Goal: Connect with others: Connect with others

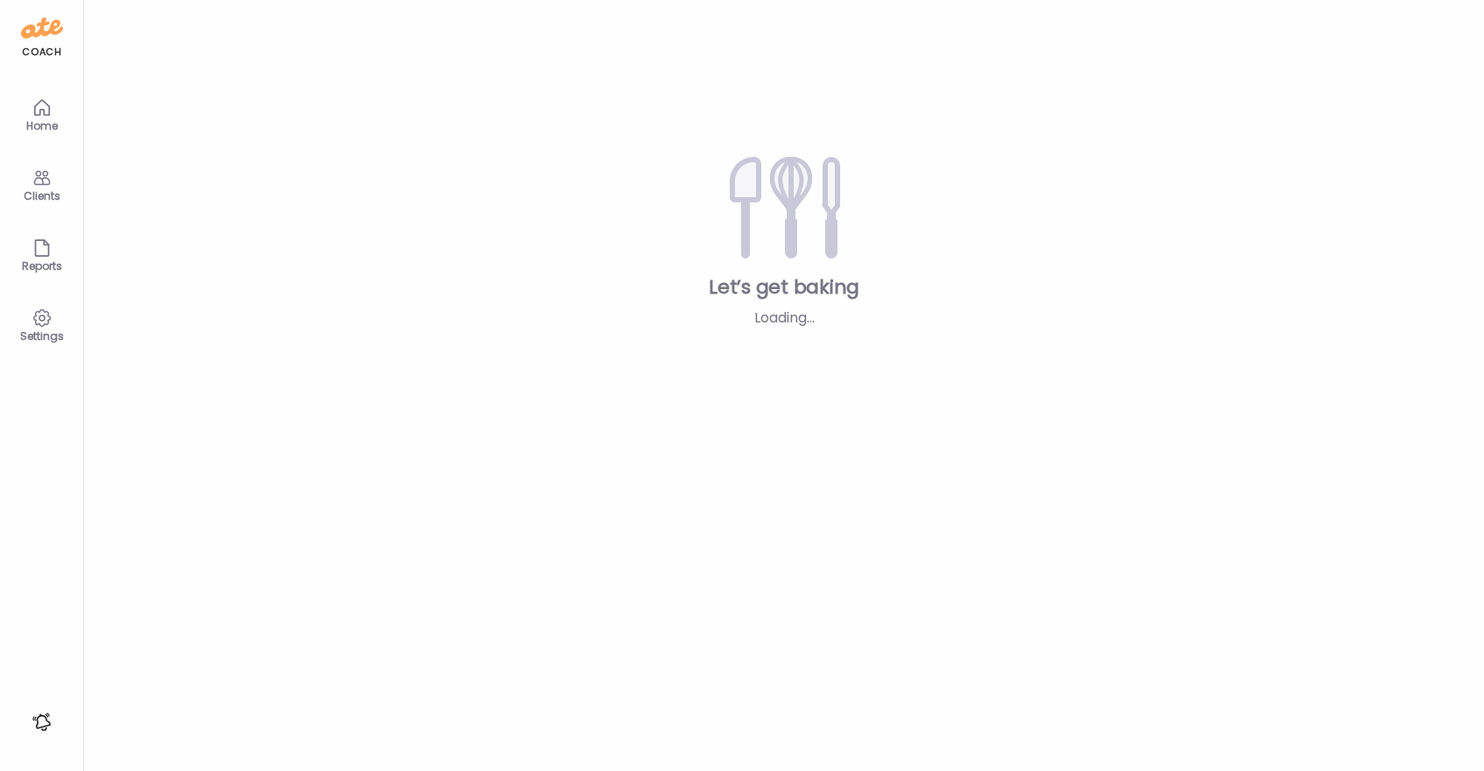
type textarea "**********"
type input "*****"
type input "**********"
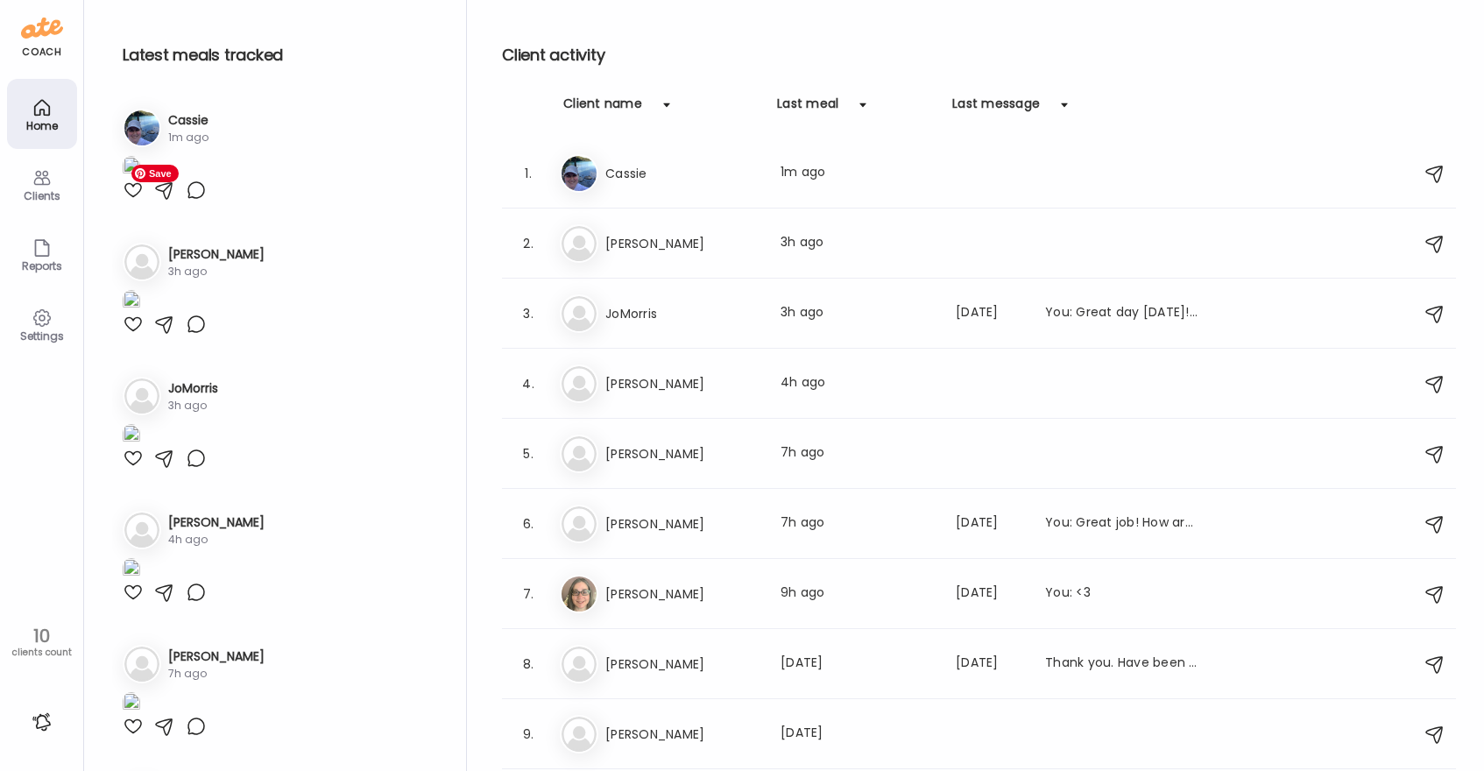
click at [140, 180] on img at bounding box center [132, 168] width 18 height 24
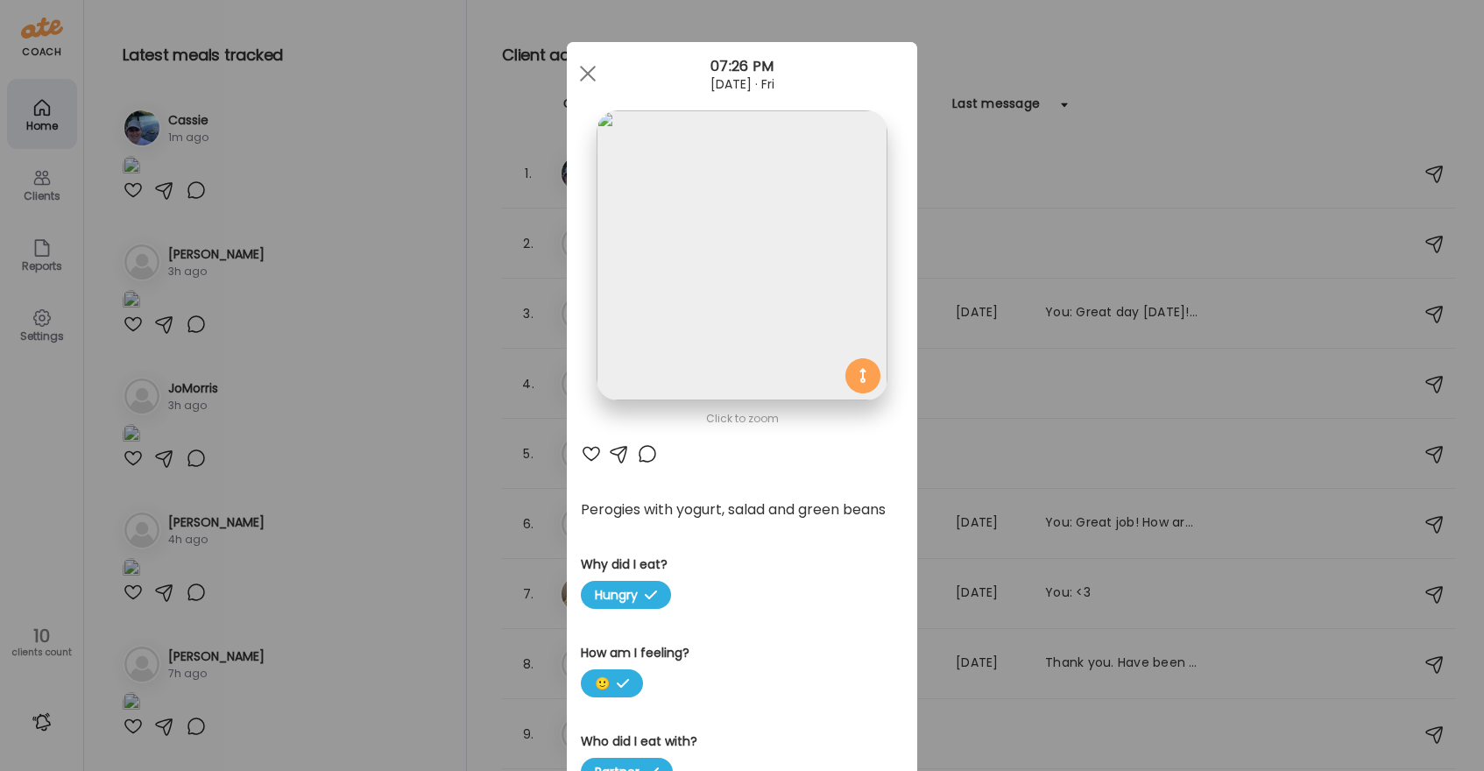
click at [594, 457] on div at bounding box center [591, 453] width 21 height 21
click at [648, 452] on div at bounding box center [647, 453] width 21 height 21
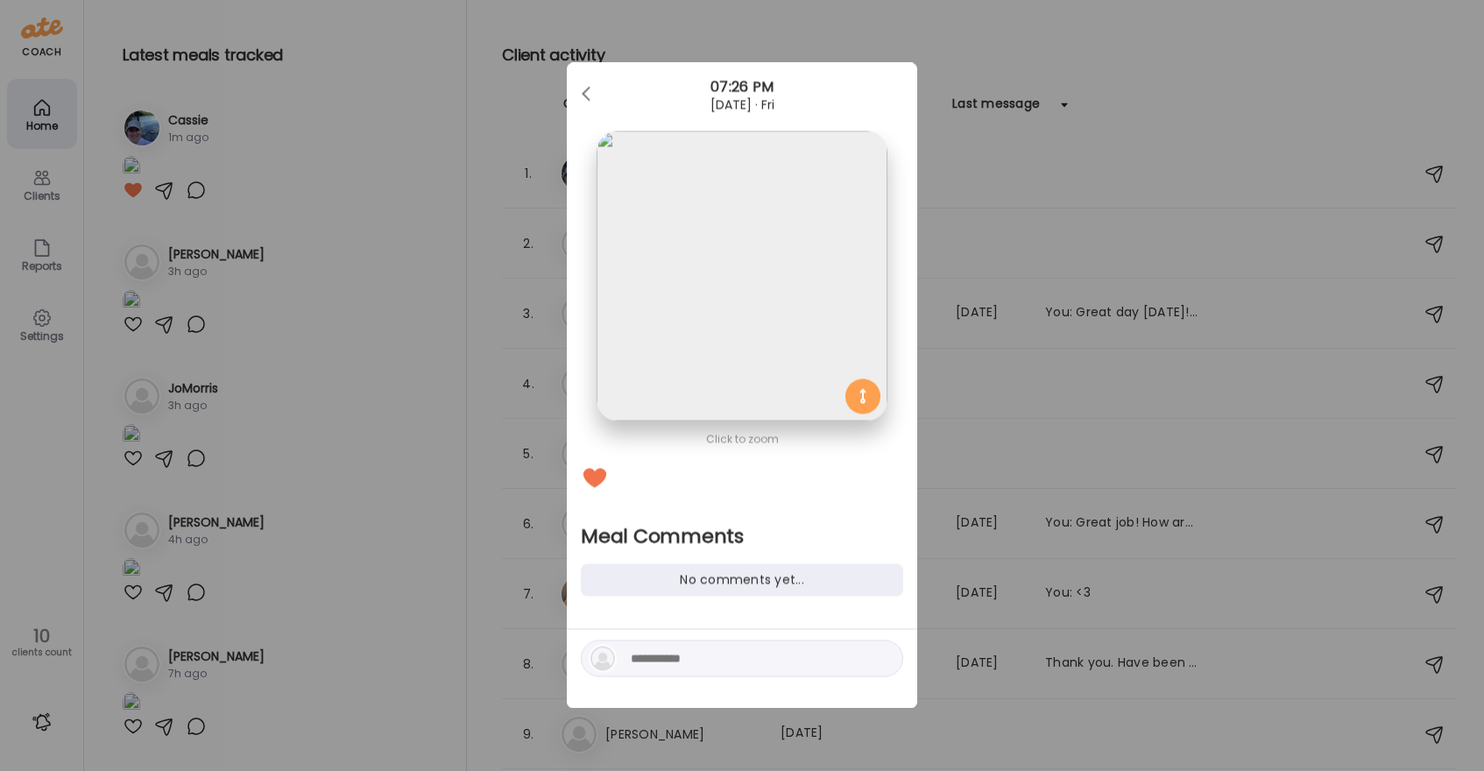
click at [672, 654] on textarea at bounding box center [749, 658] width 237 height 21
type textarea "******"
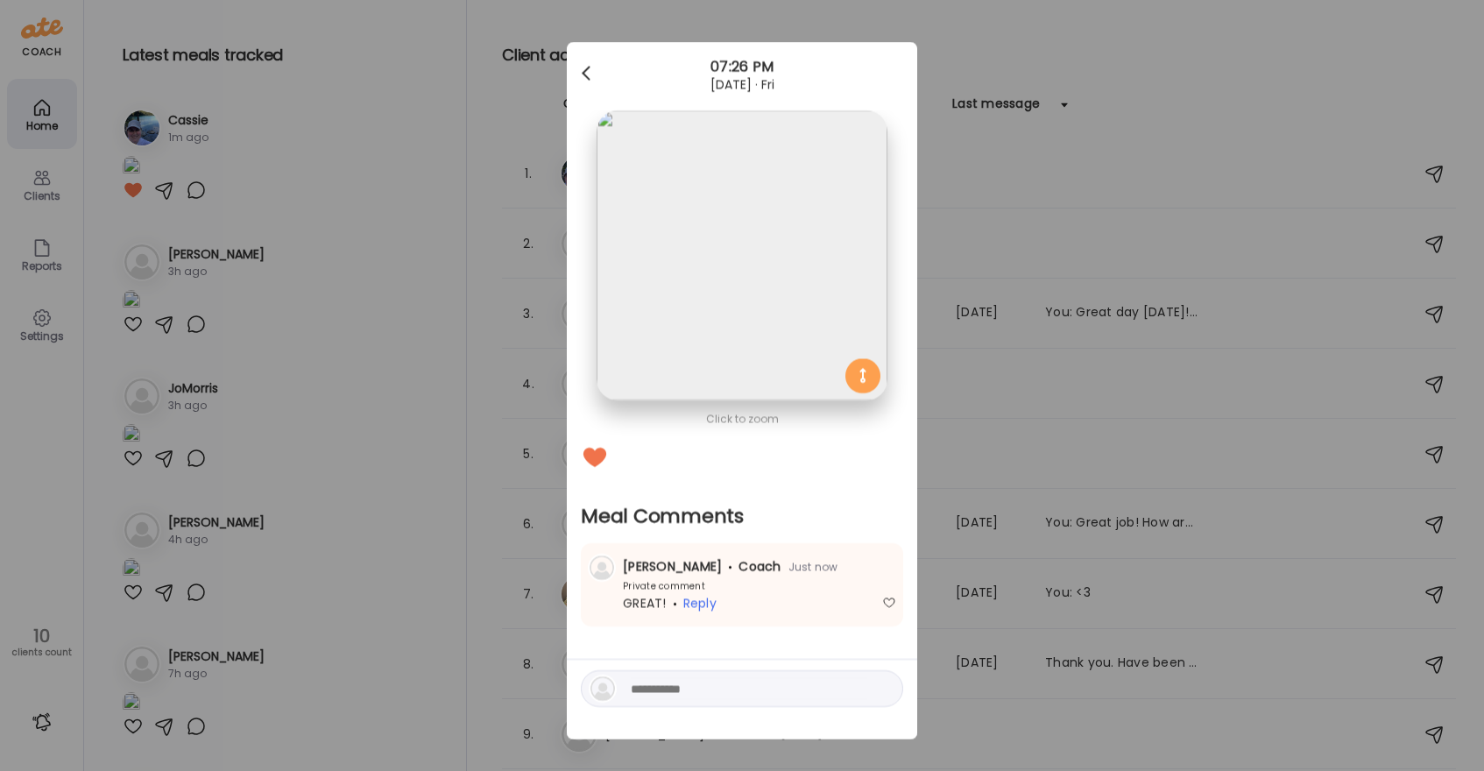
click at [589, 69] on div at bounding box center [587, 73] width 35 height 35
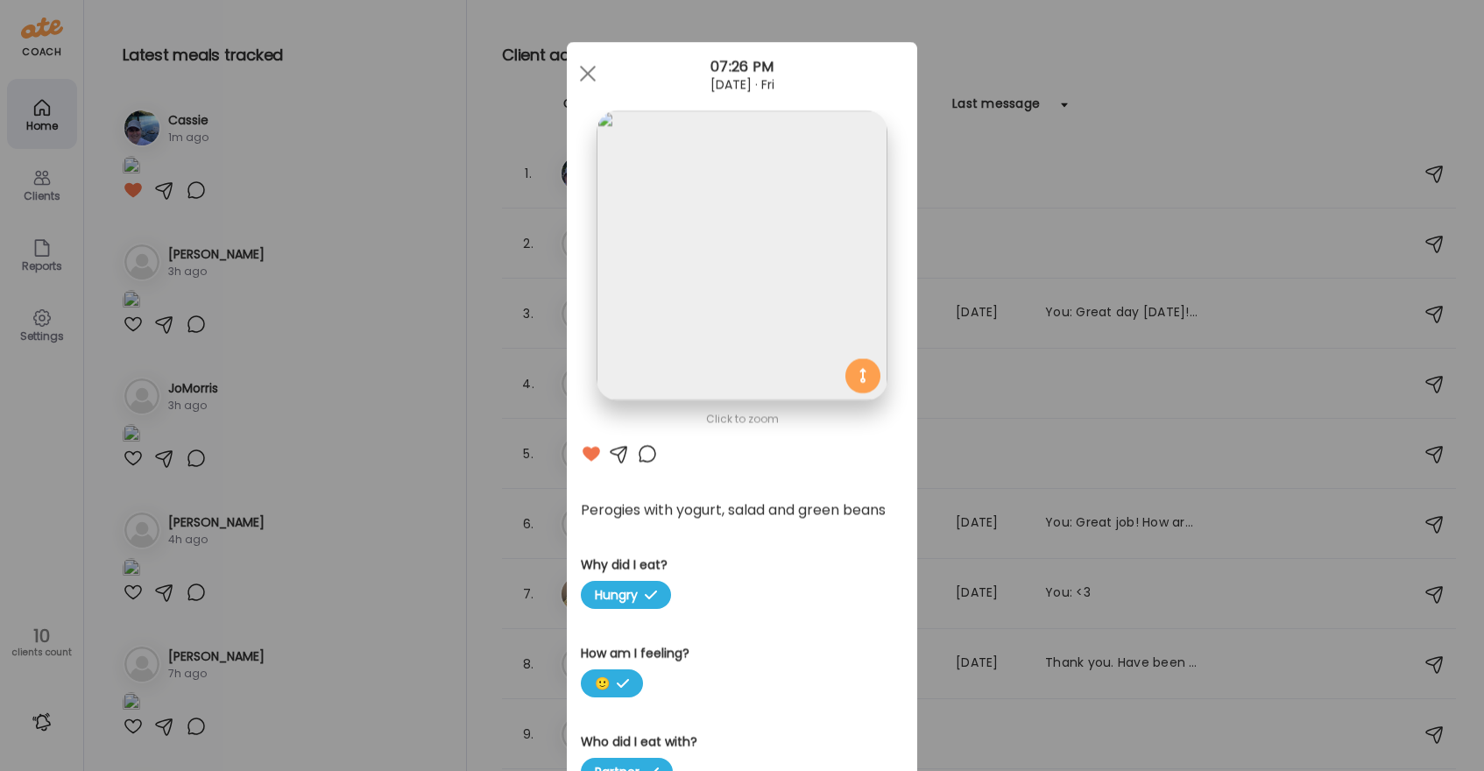
click at [589, 69] on div at bounding box center [587, 73] width 35 height 35
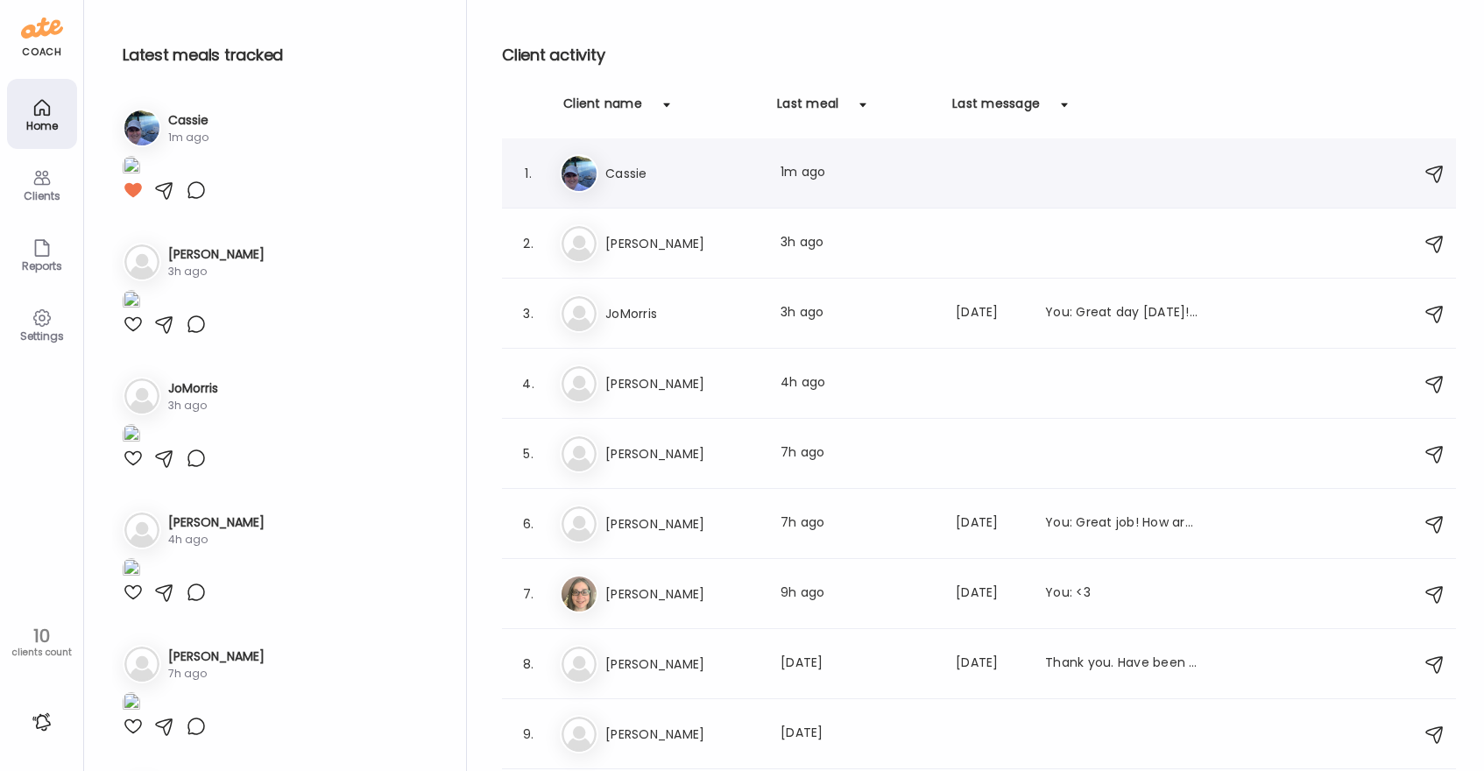
click at [690, 166] on h3 "Cassie" at bounding box center [682, 173] width 154 height 21
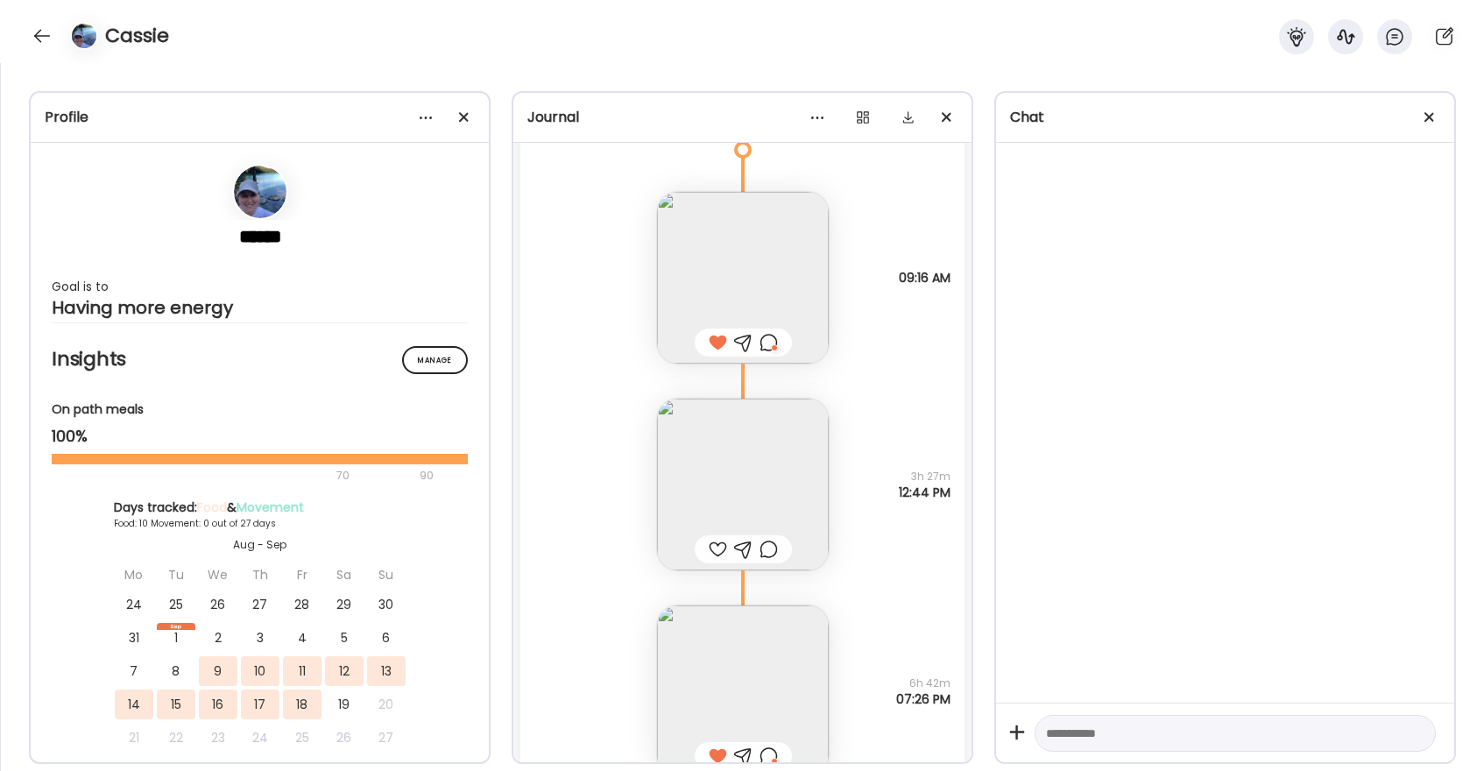
scroll to position [8421, 0]
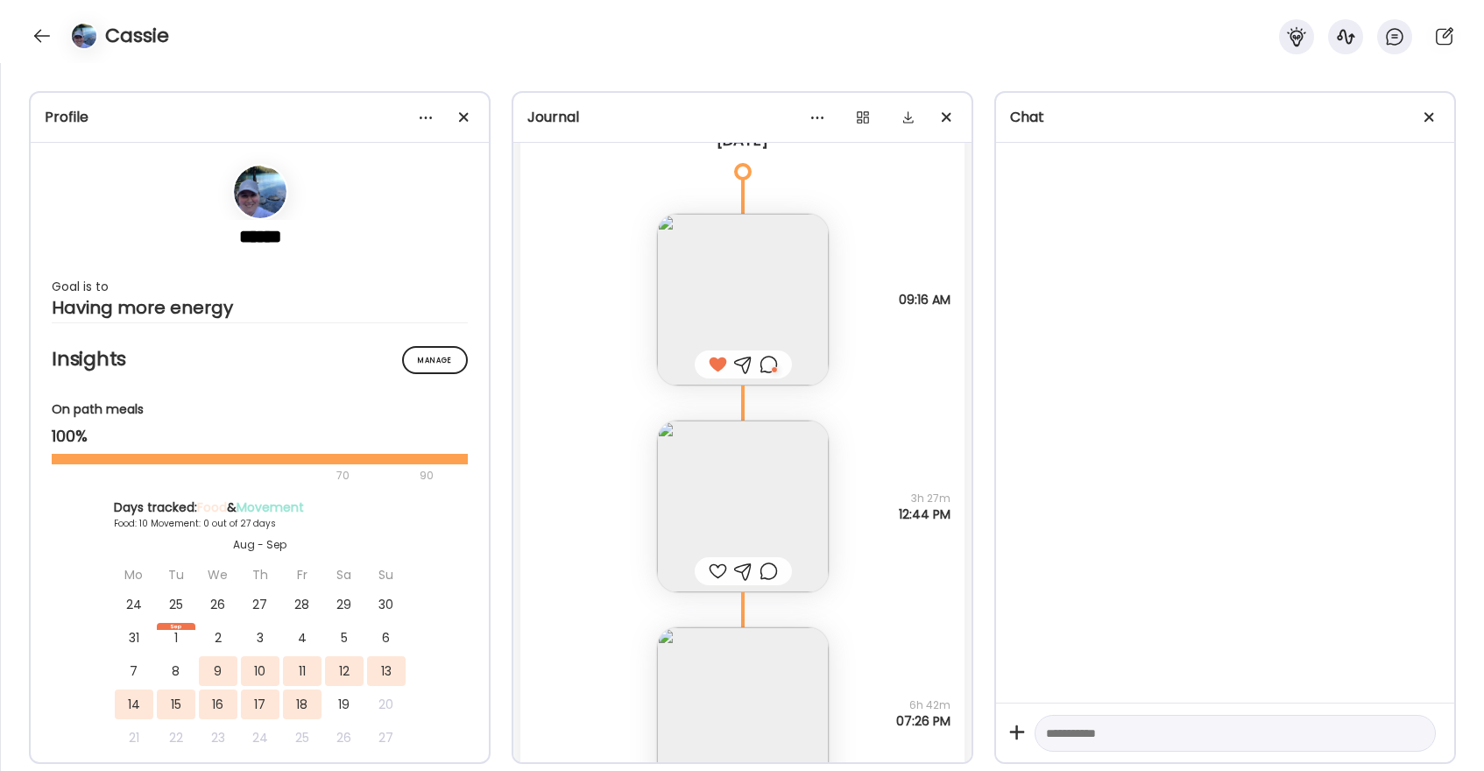
click at [768, 366] on div at bounding box center [769, 364] width 18 height 21
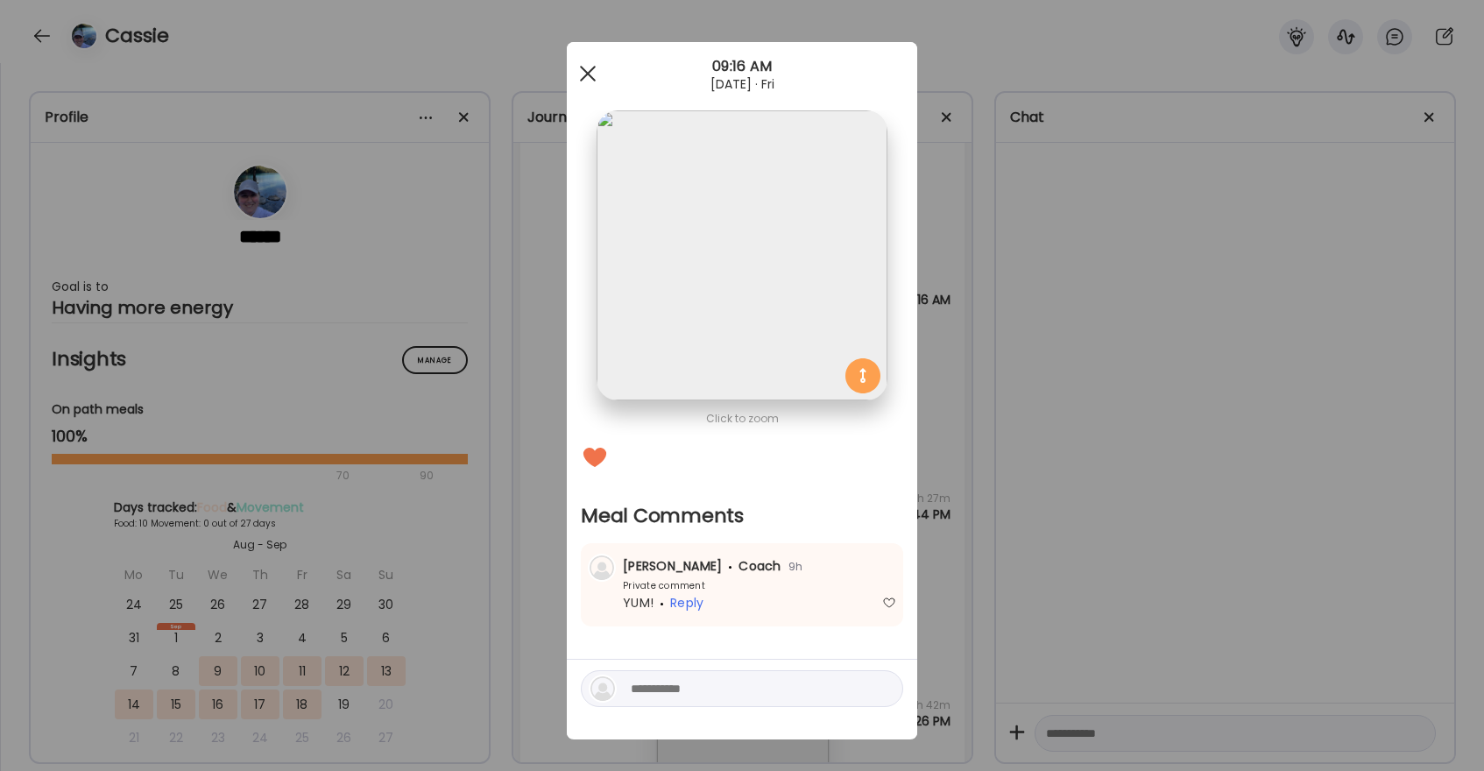
click at [597, 76] on div at bounding box center [587, 73] width 35 height 35
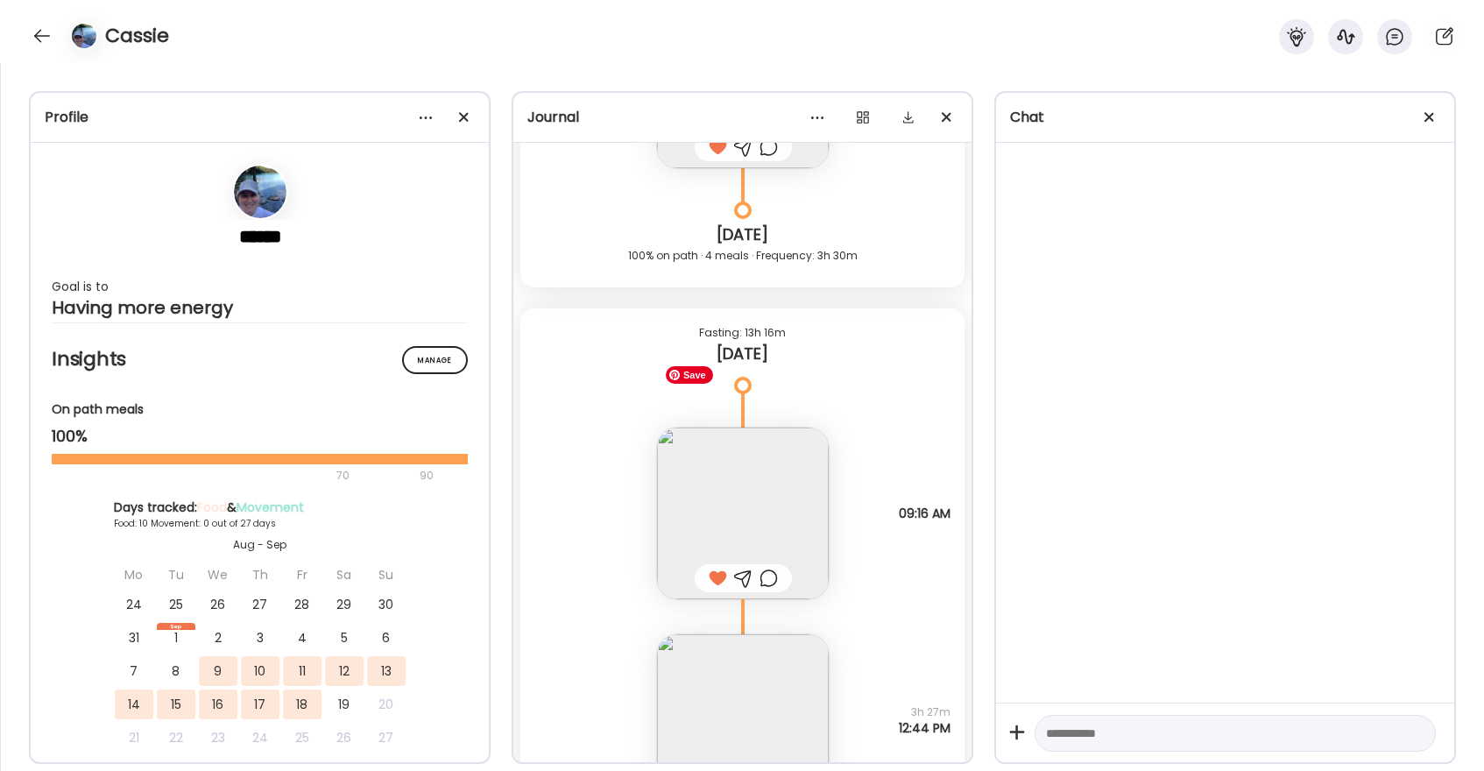
scroll to position [7920, 0]
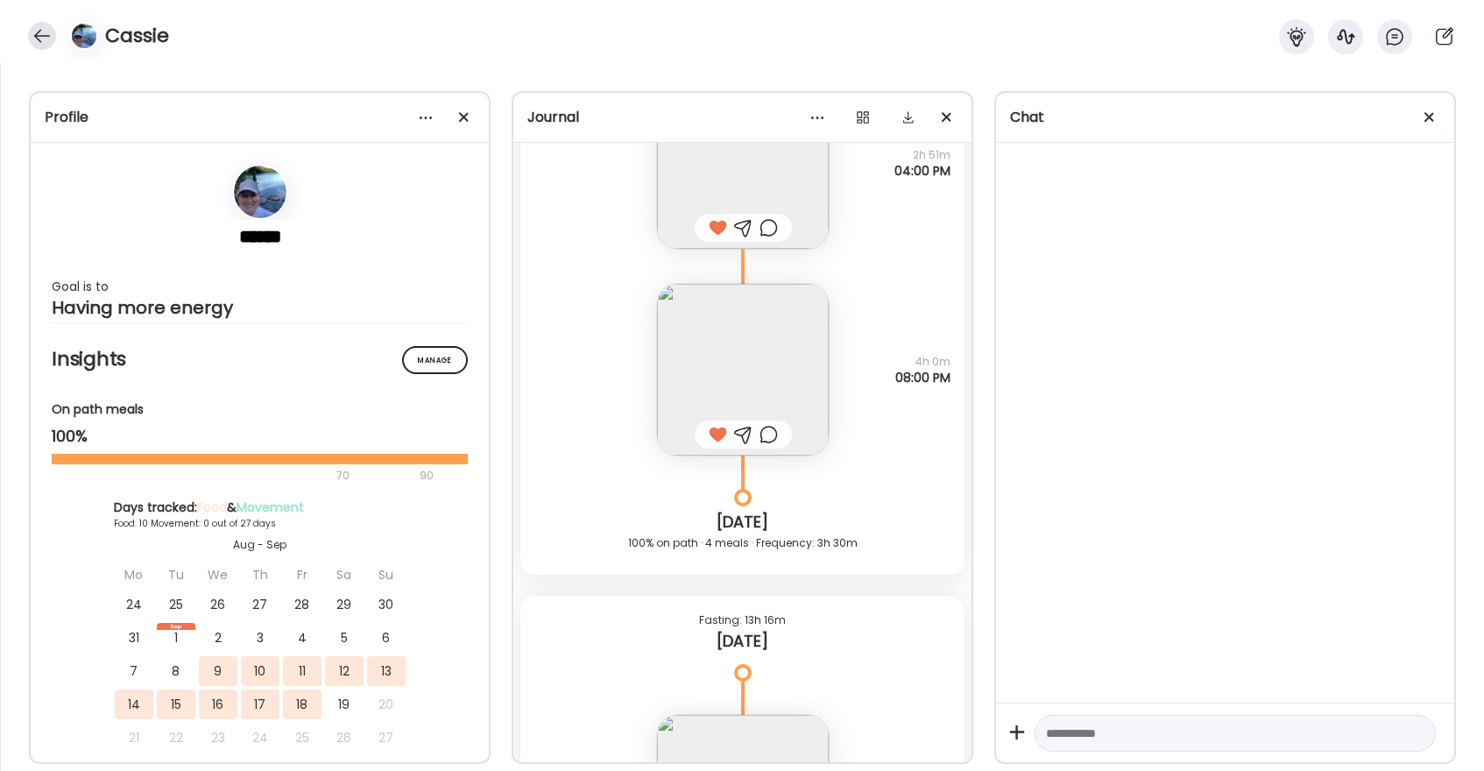
click at [46, 40] on div at bounding box center [42, 36] width 28 height 28
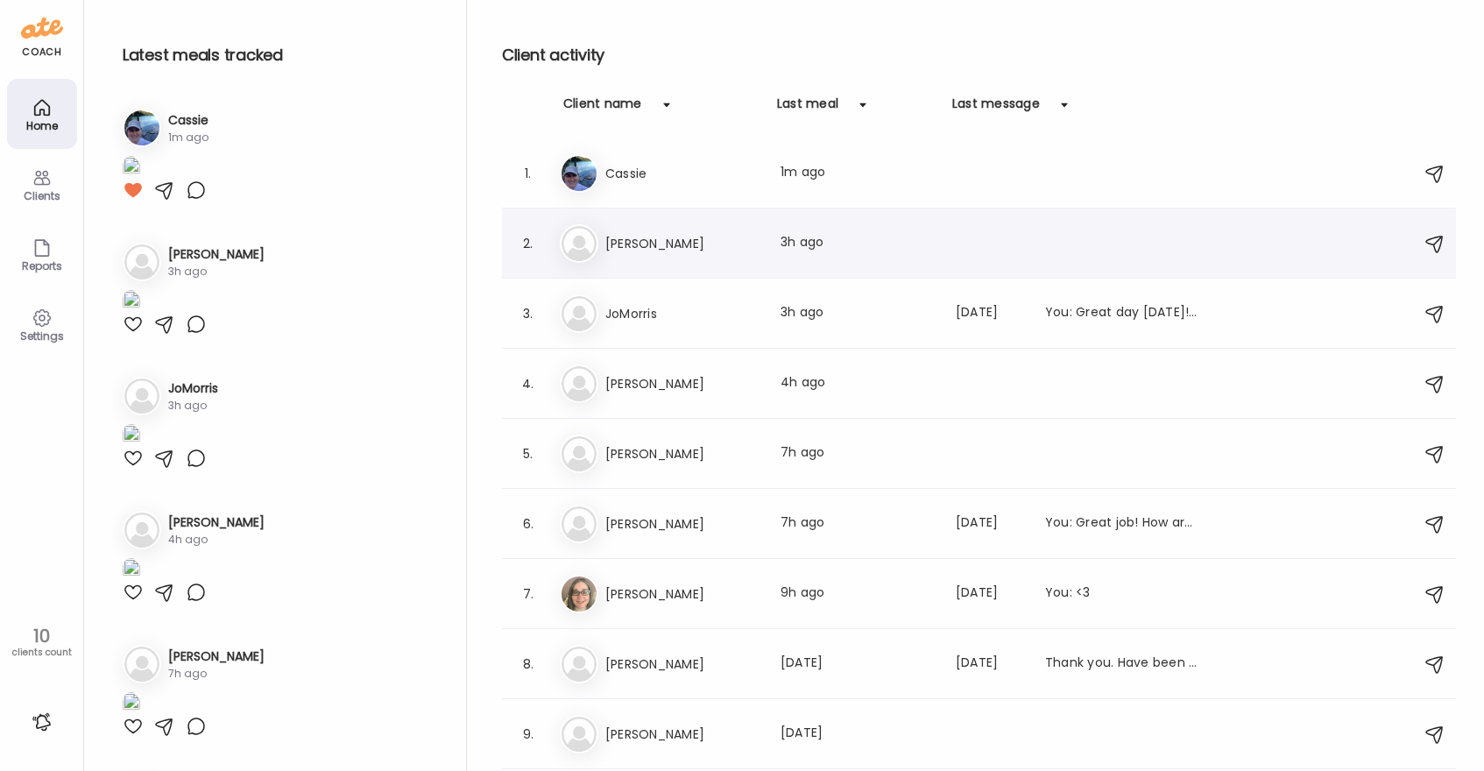
click at [633, 251] on h3 "[PERSON_NAME]" at bounding box center [682, 243] width 154 height 21
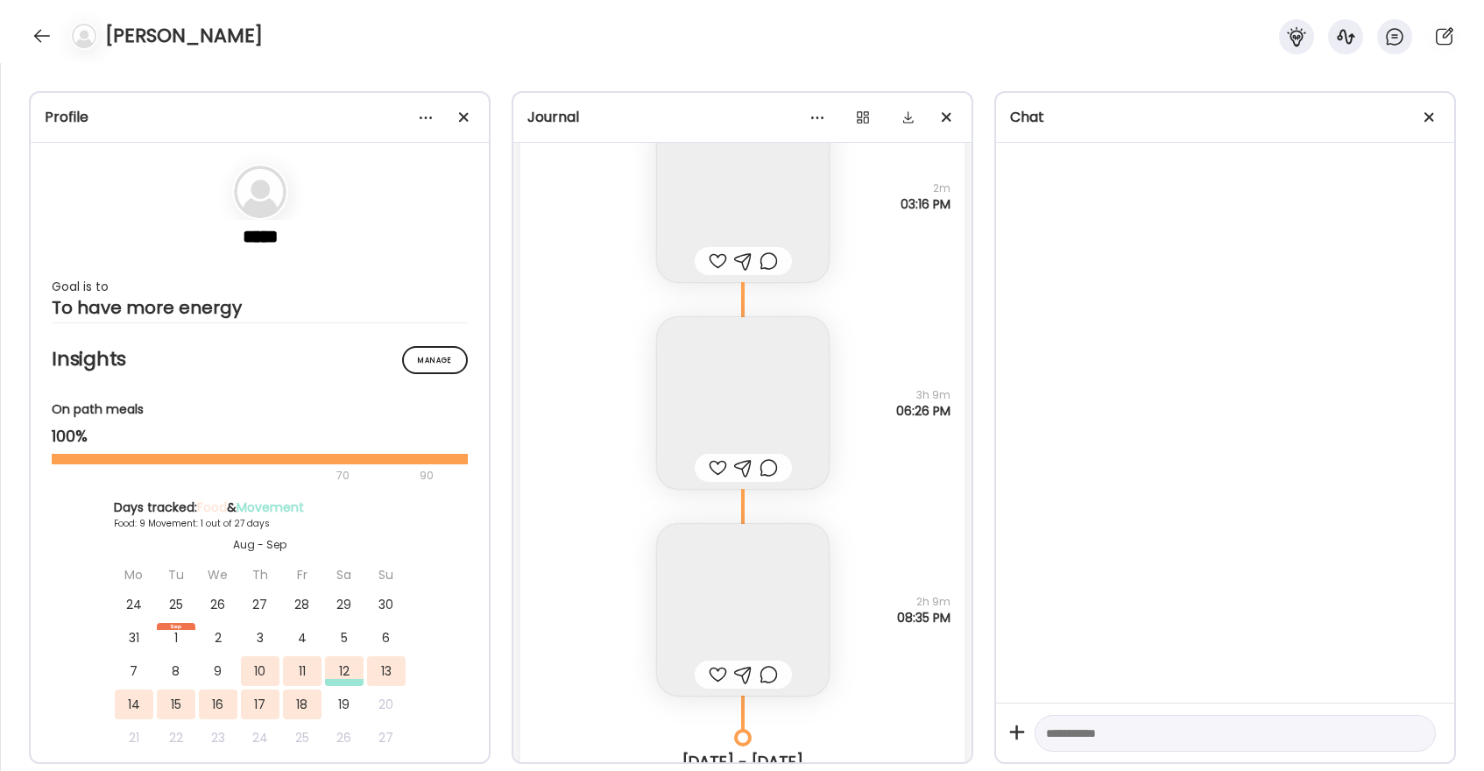
scroll to position [9681, 0]
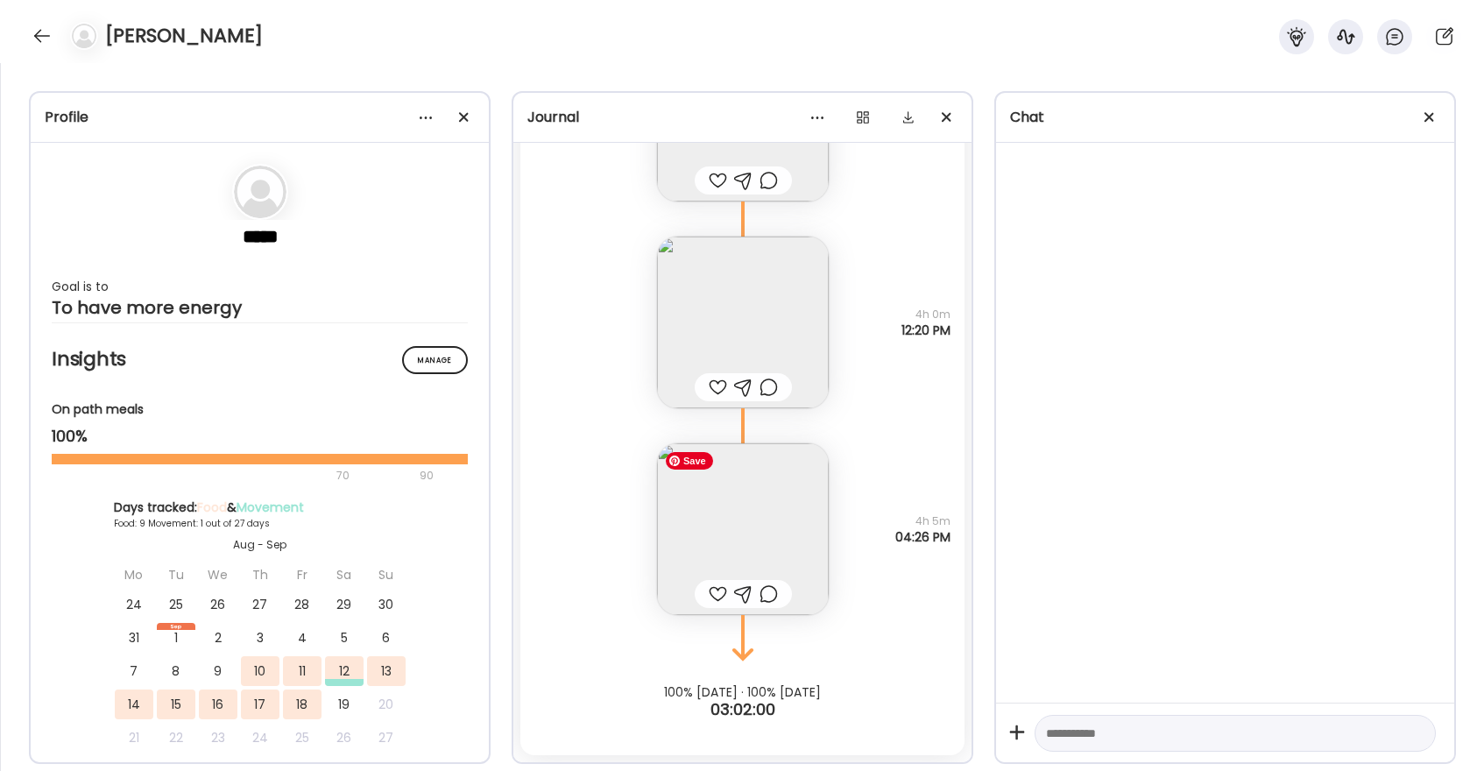
click at [775, 505] on img at bounding box center [743, 529] width 172 height 172
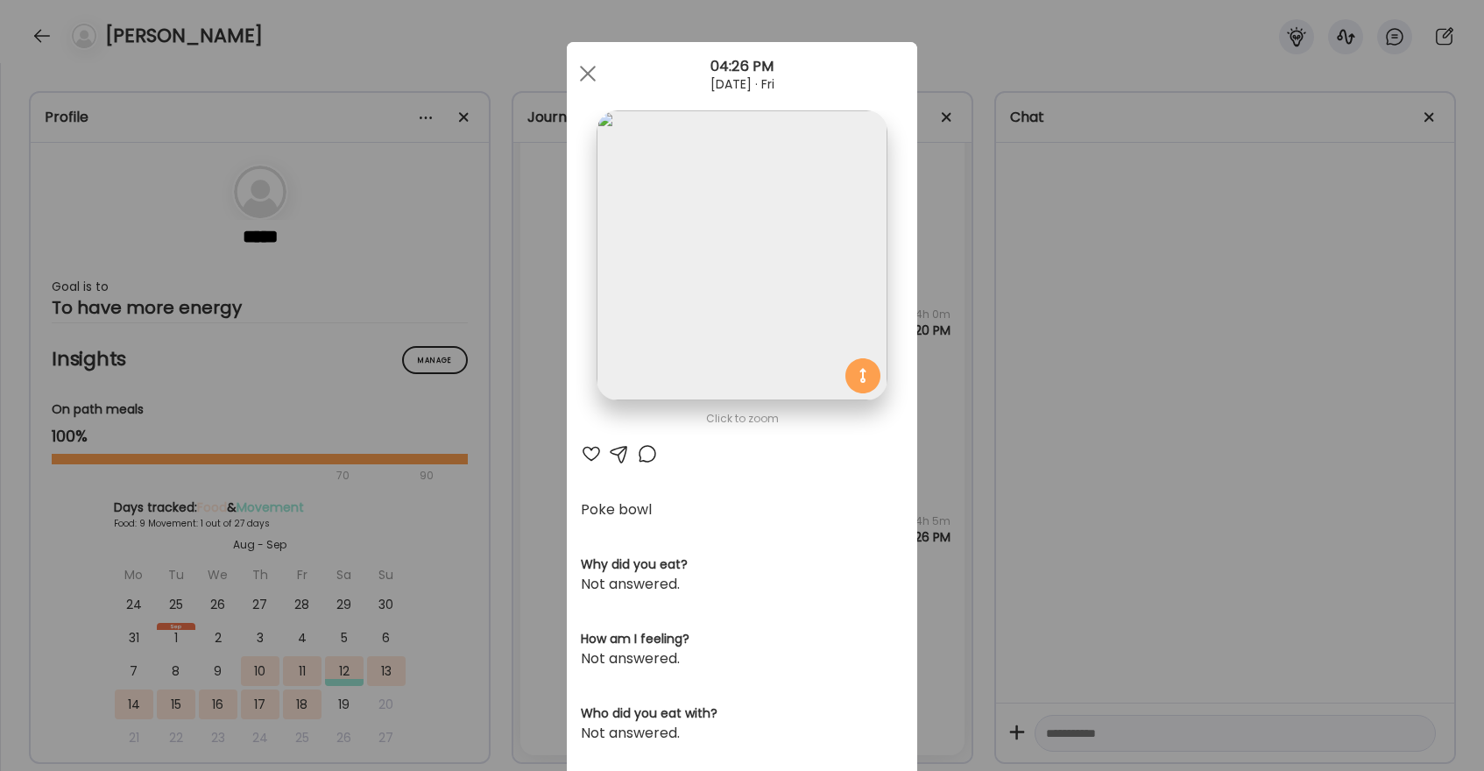
click at [592, 457] on div at bounding box center [591, 453] width 21 height 21
click at [587, 81] on div at bounding box center [587, 73] width 35 height 35
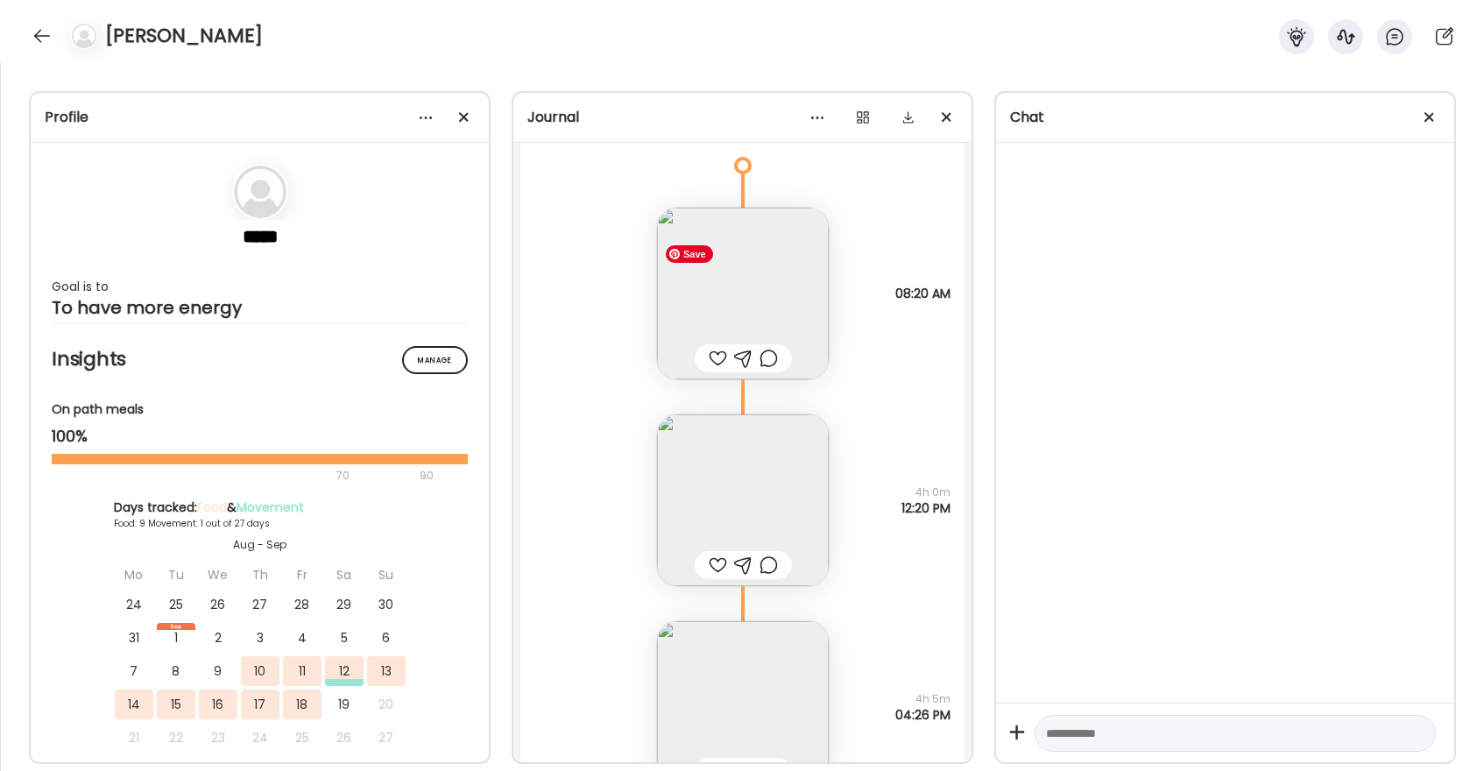
scroll to position [9490, 0]
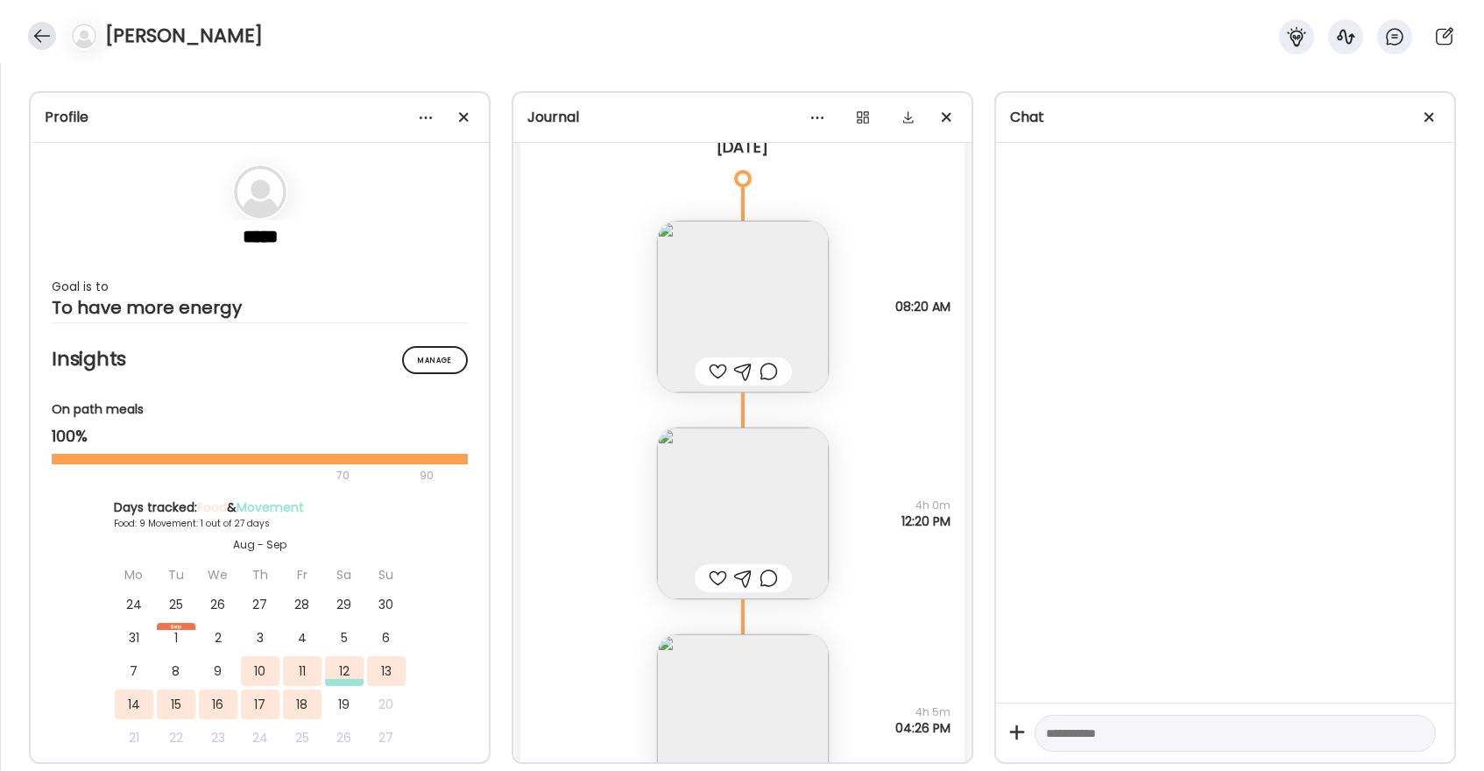
click at [45, 39] on div at bounding box center [42, 36] width 28 height 28
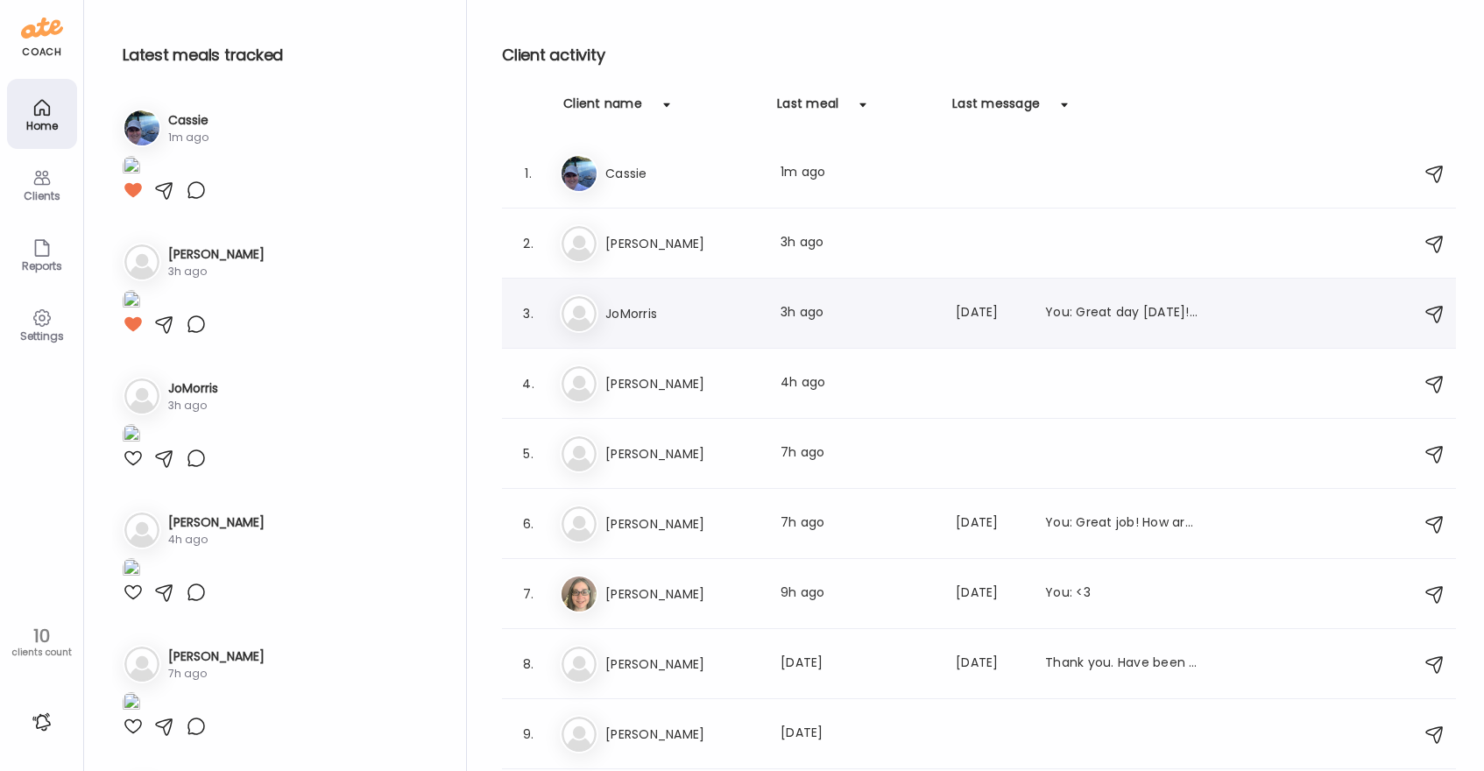
click at [712, 317] on h3 "JoMorris" at bounding box center [682, 313] width 154 height 21
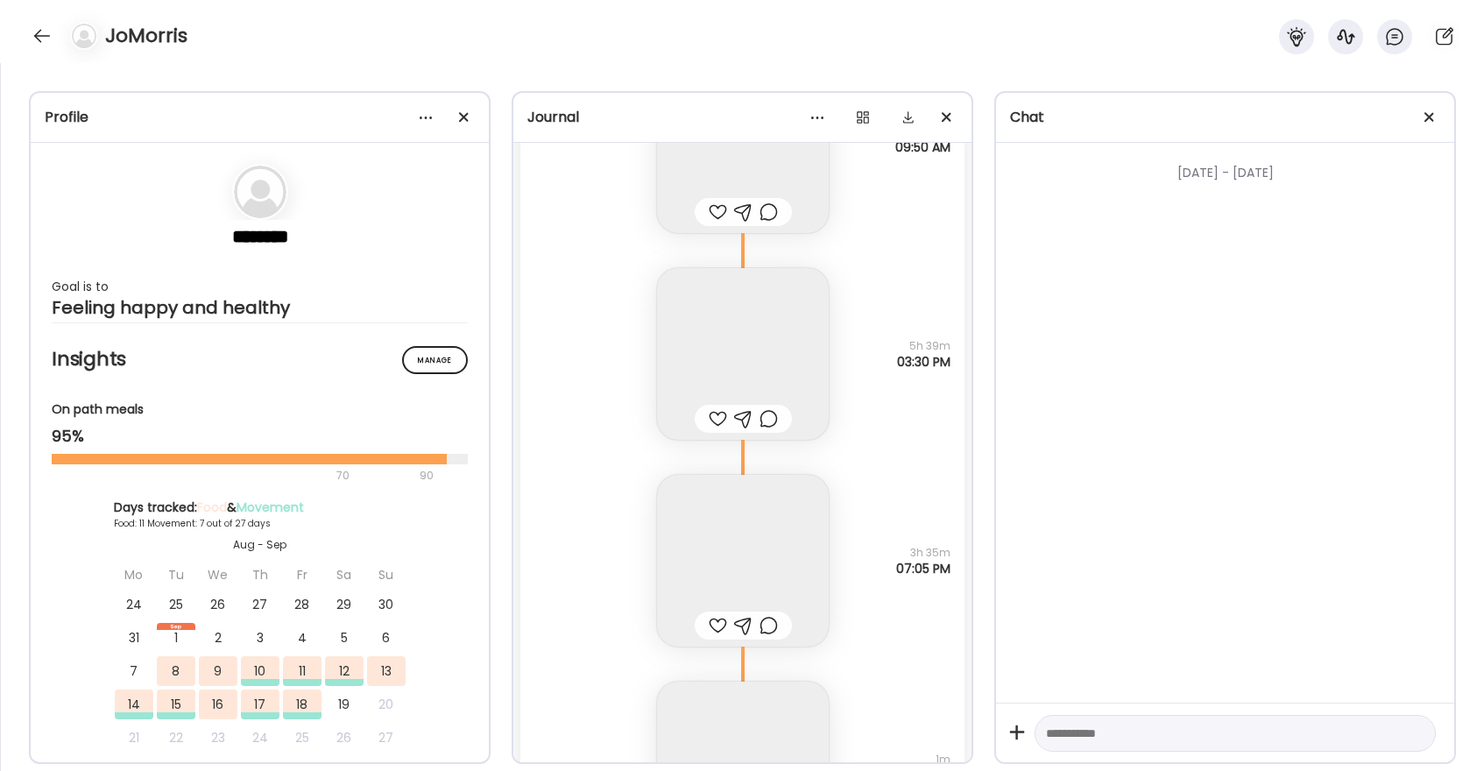
scroll to position [11038, 0]
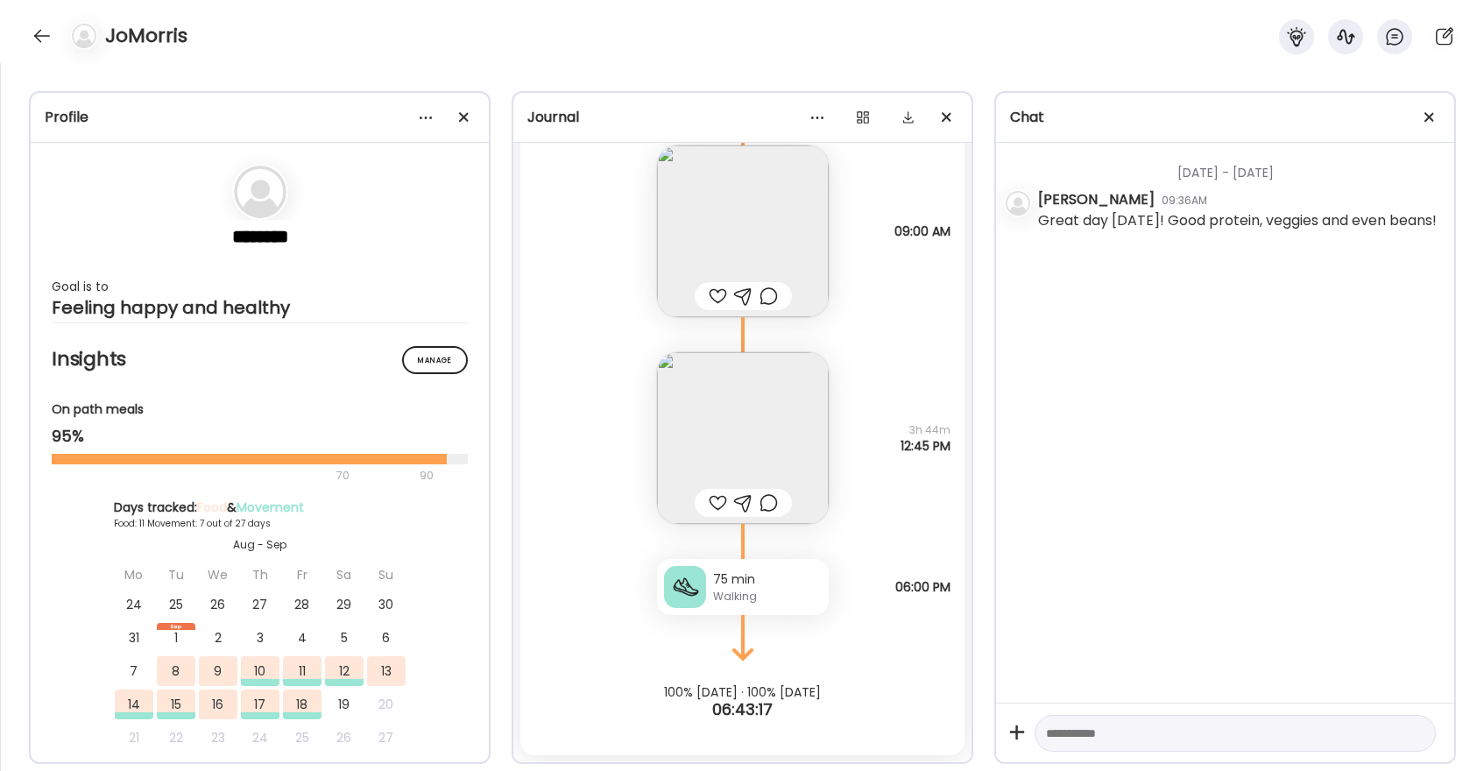
click at [721, 506] on div at bounding box center [718, 502] width 18 height 21
click at [35, 38] on div at bounding box center [42, 36] width 28 height 28
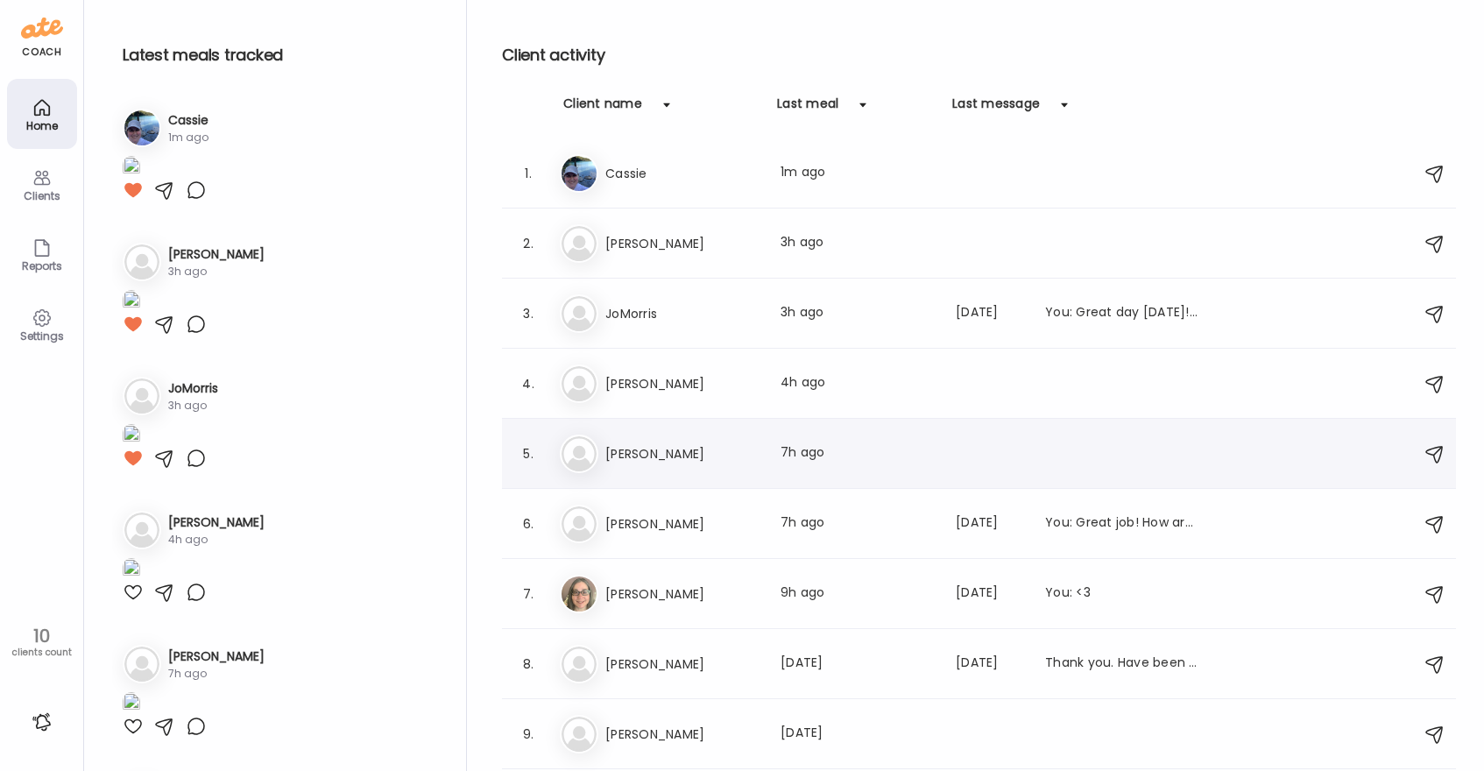
click at [663, 475] on div "5. Pa [PERSON_NAME] meal: 7h ago" at bounding box center [979, 454] width 954 height 70
click at [663, 443] on h3 "[PERSON_NAME]" at bounding box center [682, 453] width 154 height 21
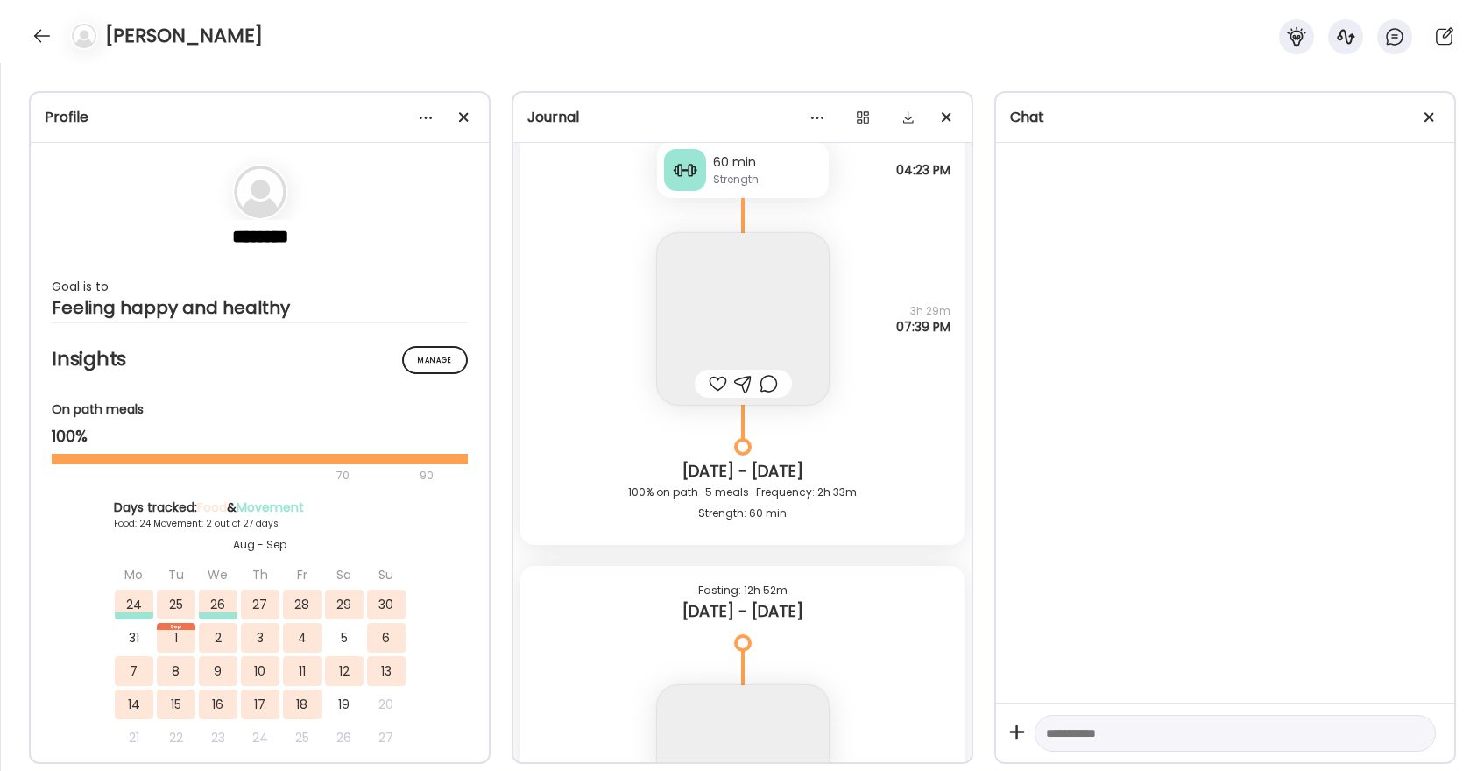
scroll to position [47235, 0]
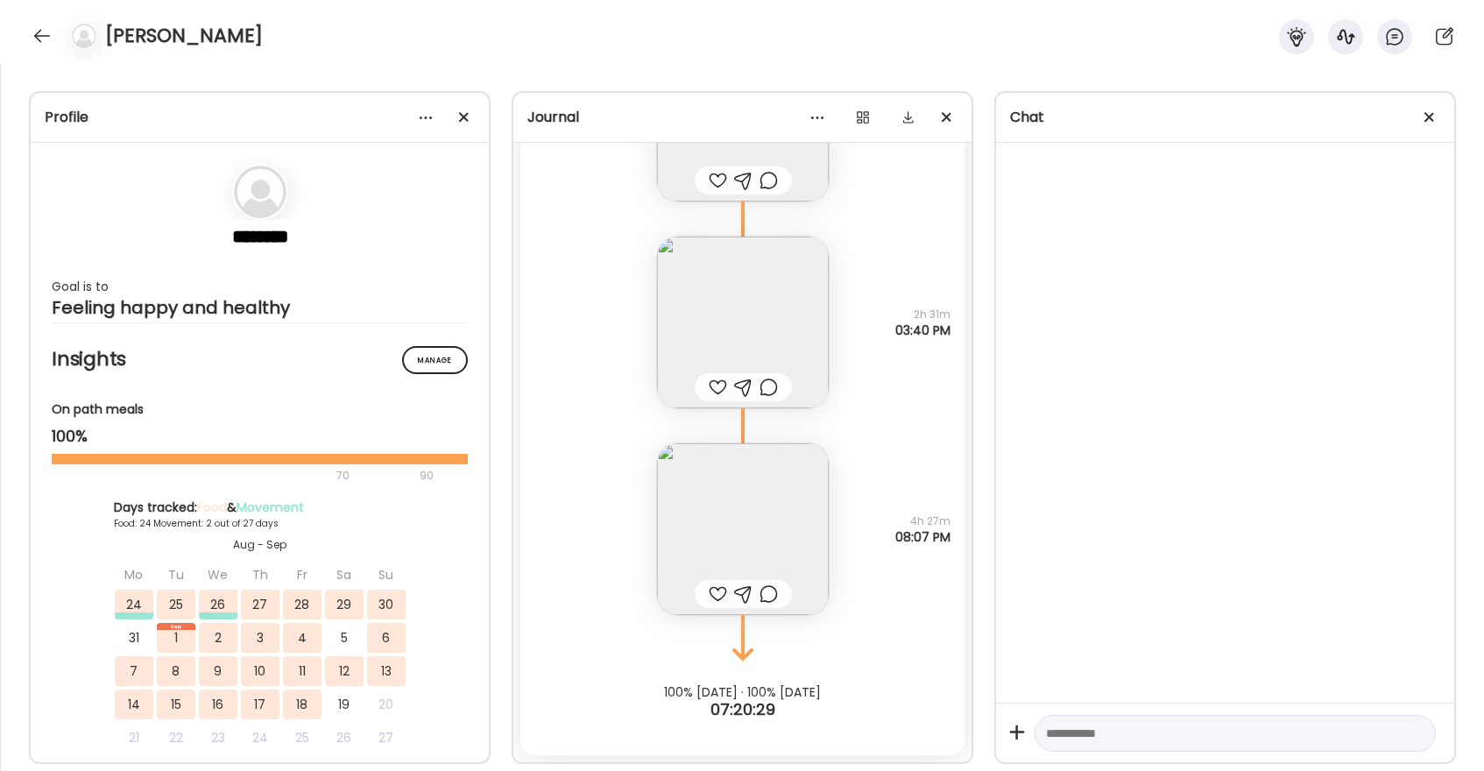
click at [716, 598] on div at bounding box center [718, 594] width 18 height 21
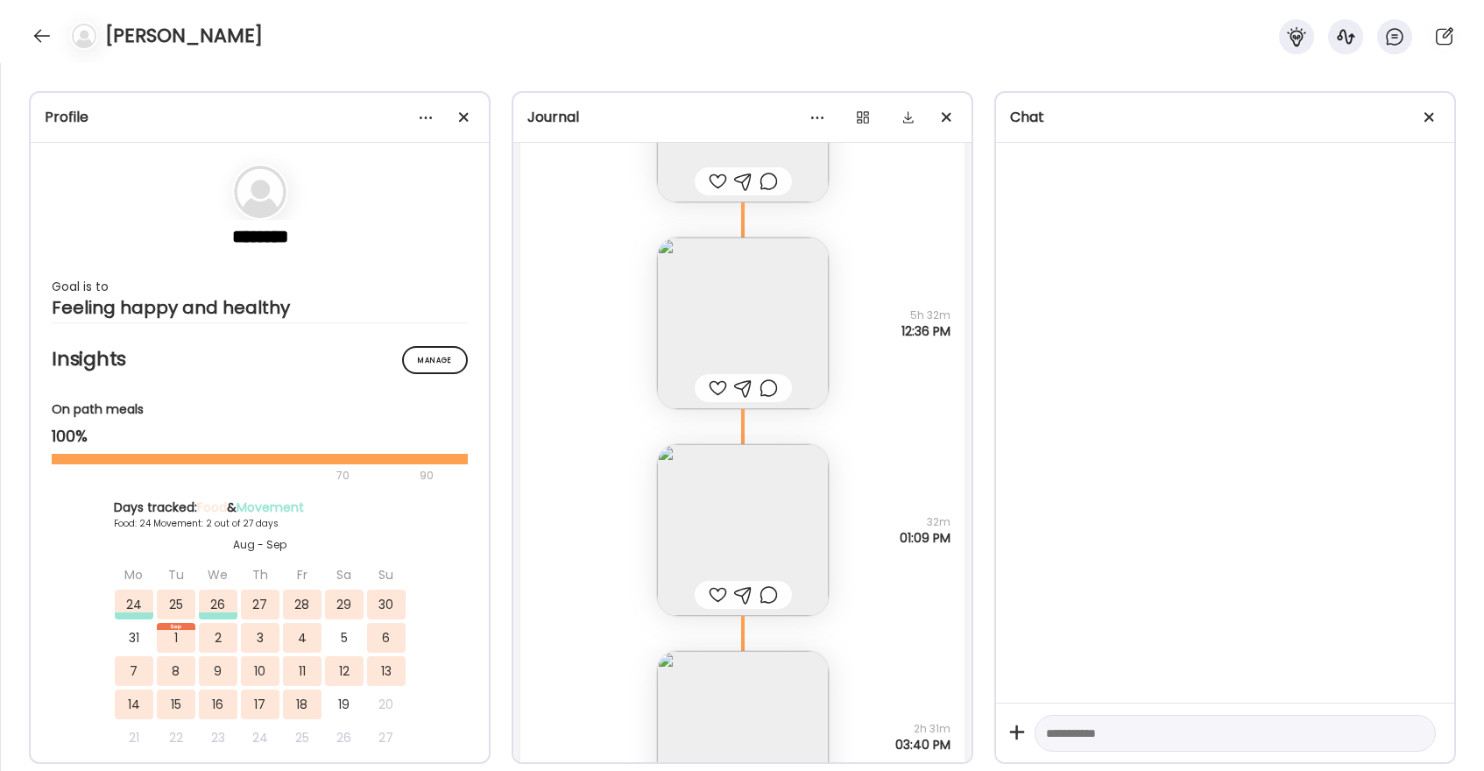
scroll to position [46818, 0]
click at [720, 387] on div at bounding box center [718, 390] width 18 height 21
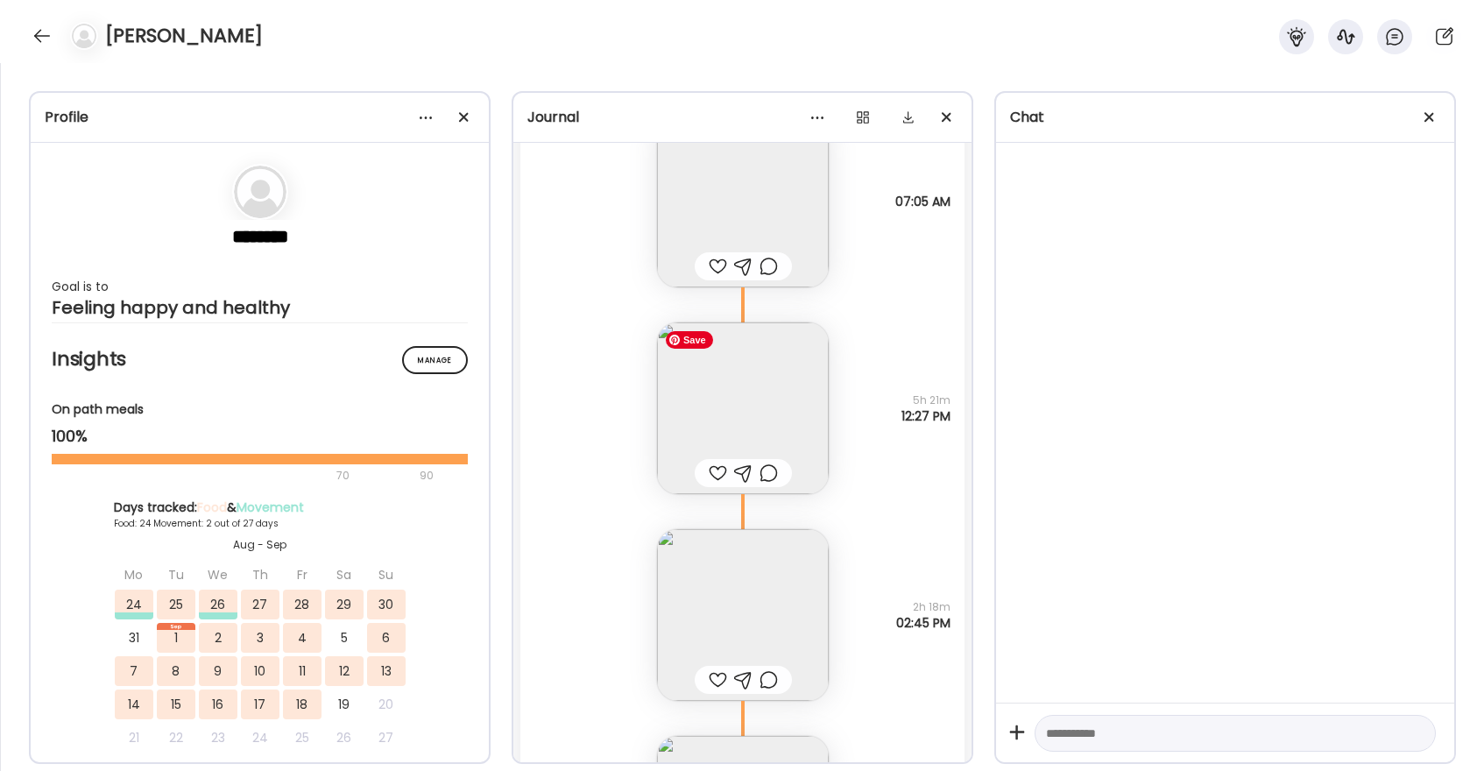
scroll to position [45480, 0]
click at [730, 385] on img at bounding box center [743, 406] width 172 height 172
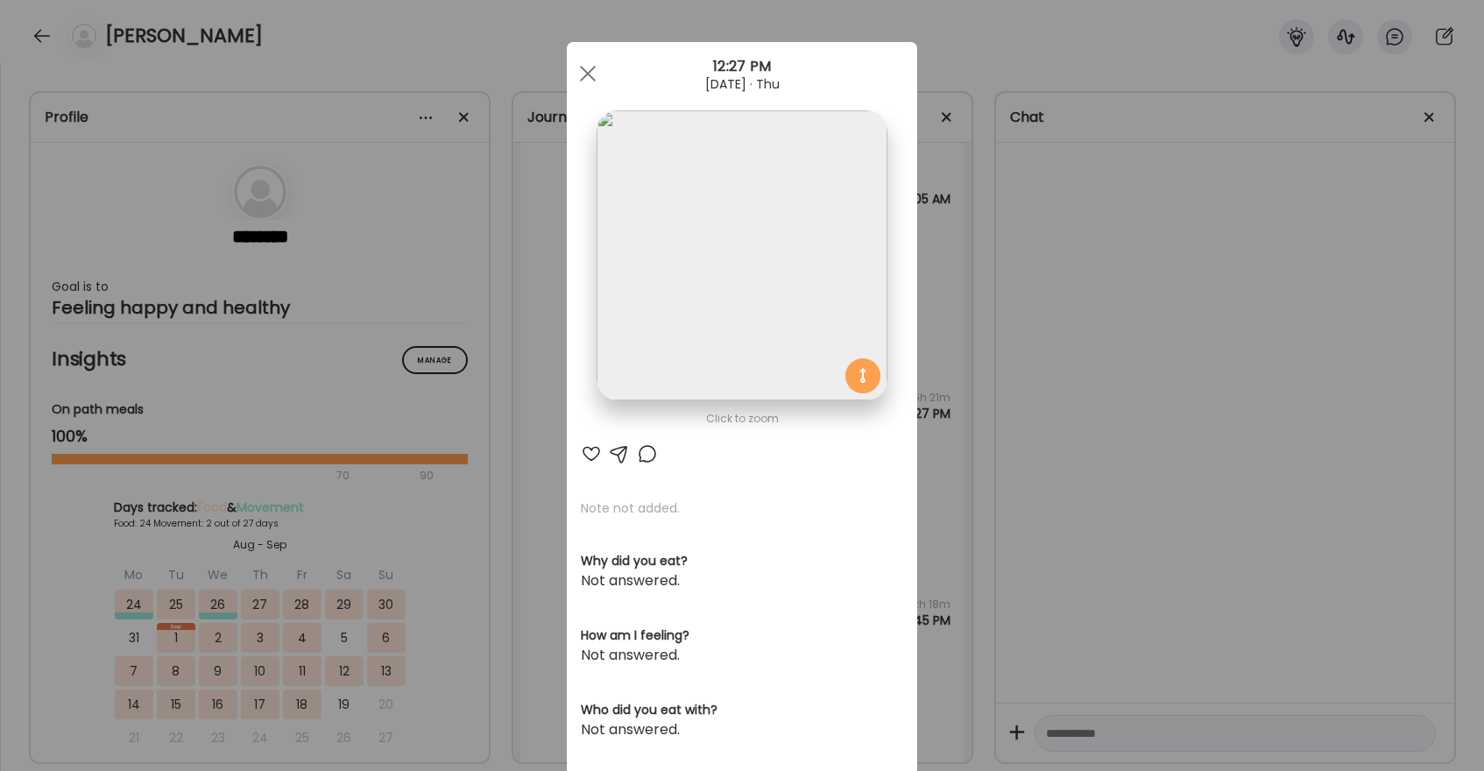
click at [591, 450] on div at bounding box center [591, 453] width 21 height 21
click at [586, 81] on div at bounding box center [587, 73] width 35 height 35
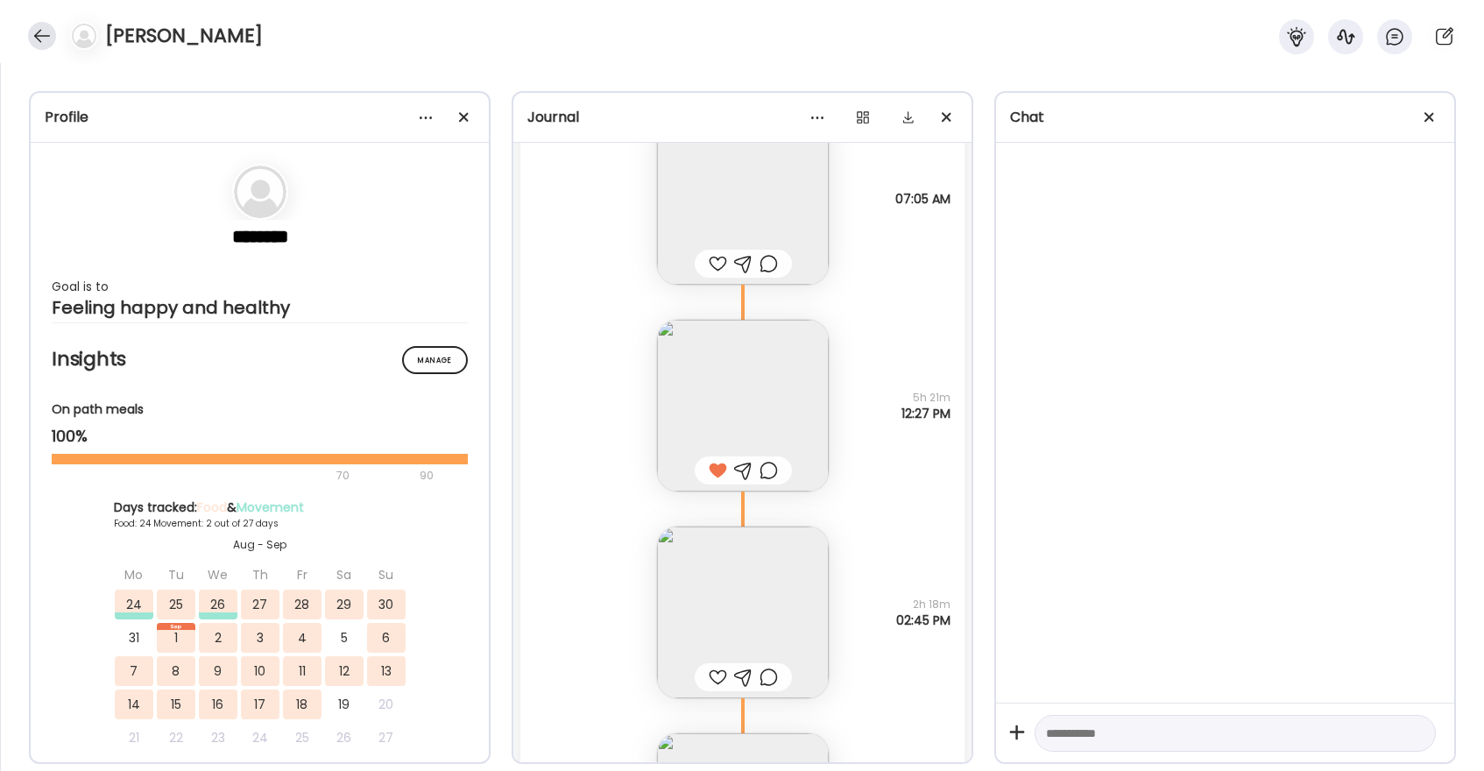
click at [35, 39] on div at bounding box center [42, 36] width 28 height 28
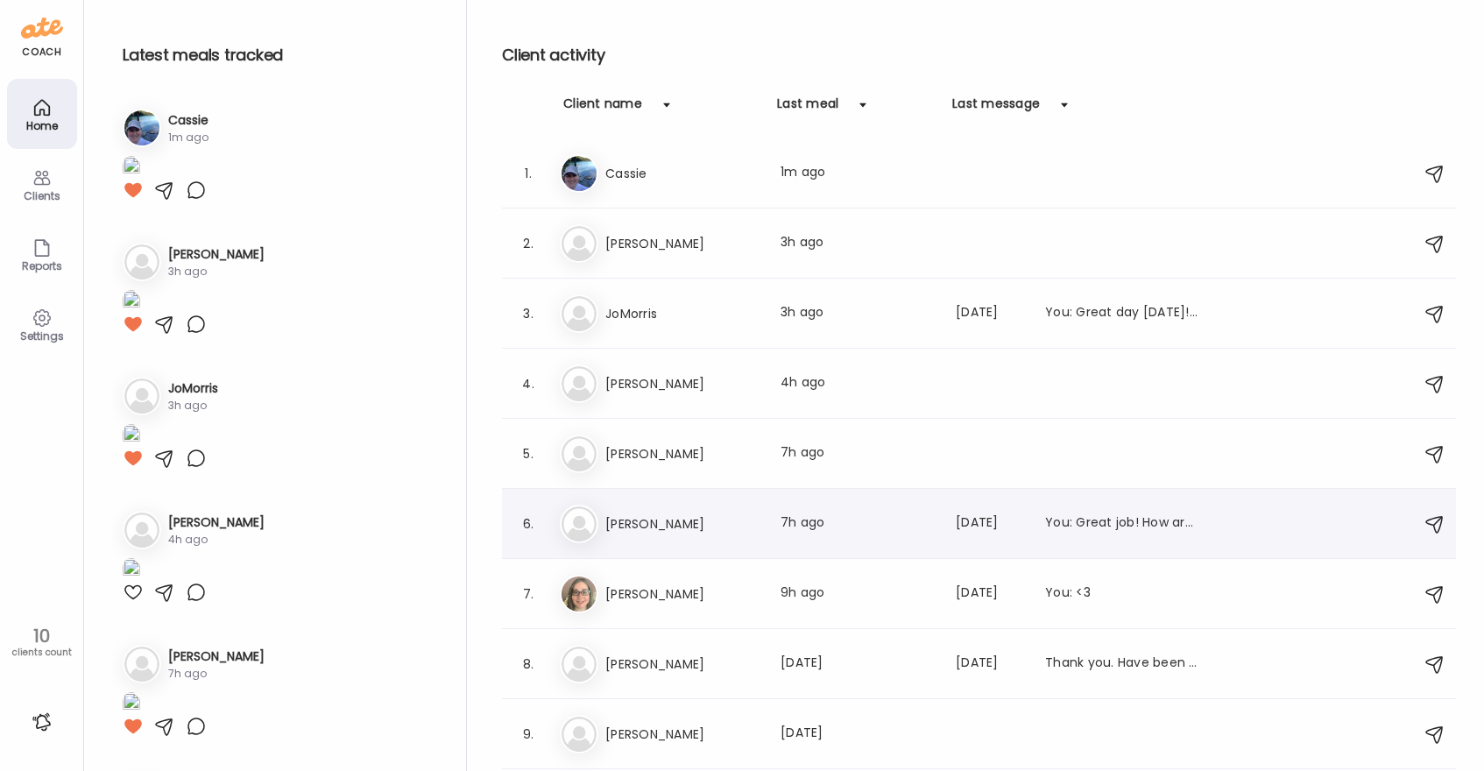
click at [680, 520] on h3 "[PERSON_NAME]" at bounding box center [682, 523] width 154 height 21
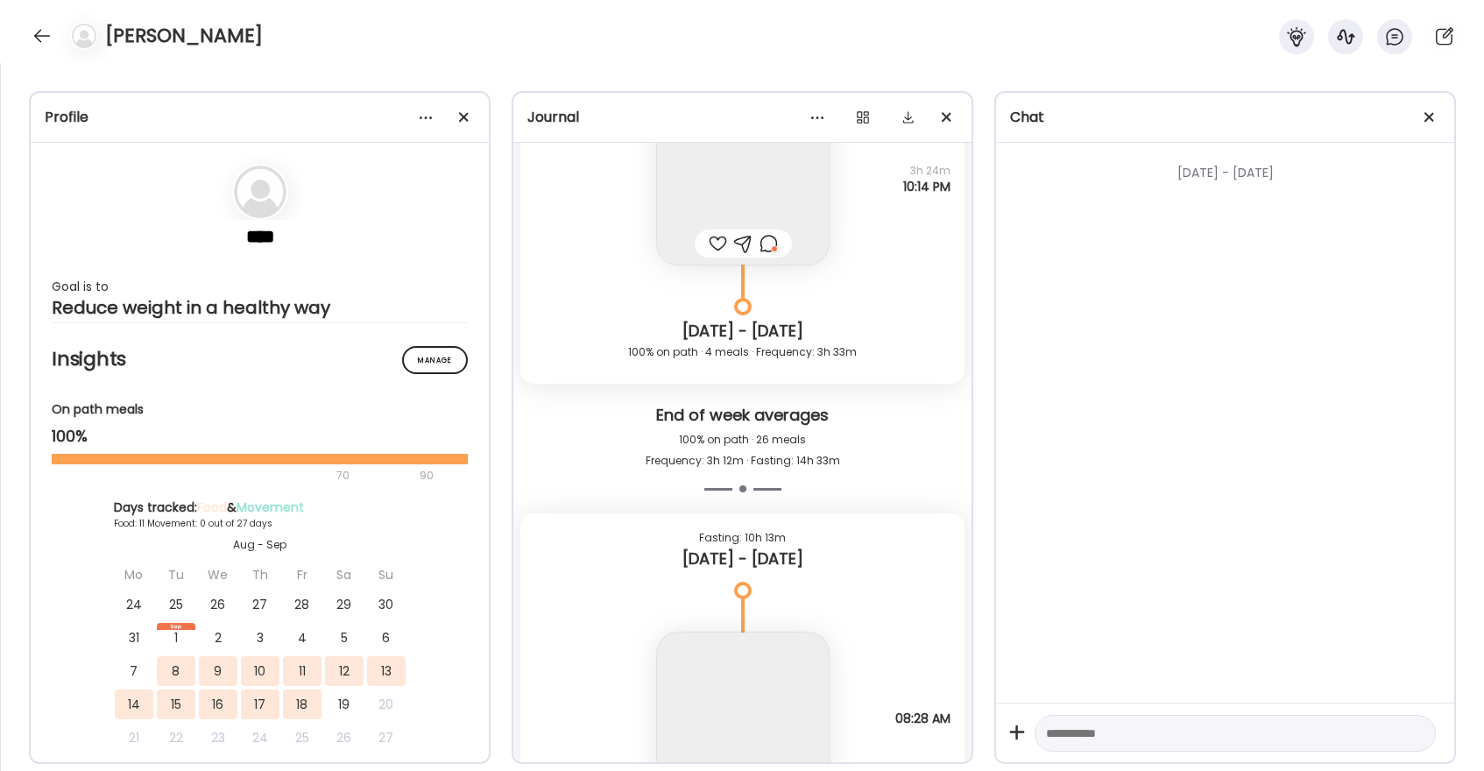
scroll to position [10484, 0]
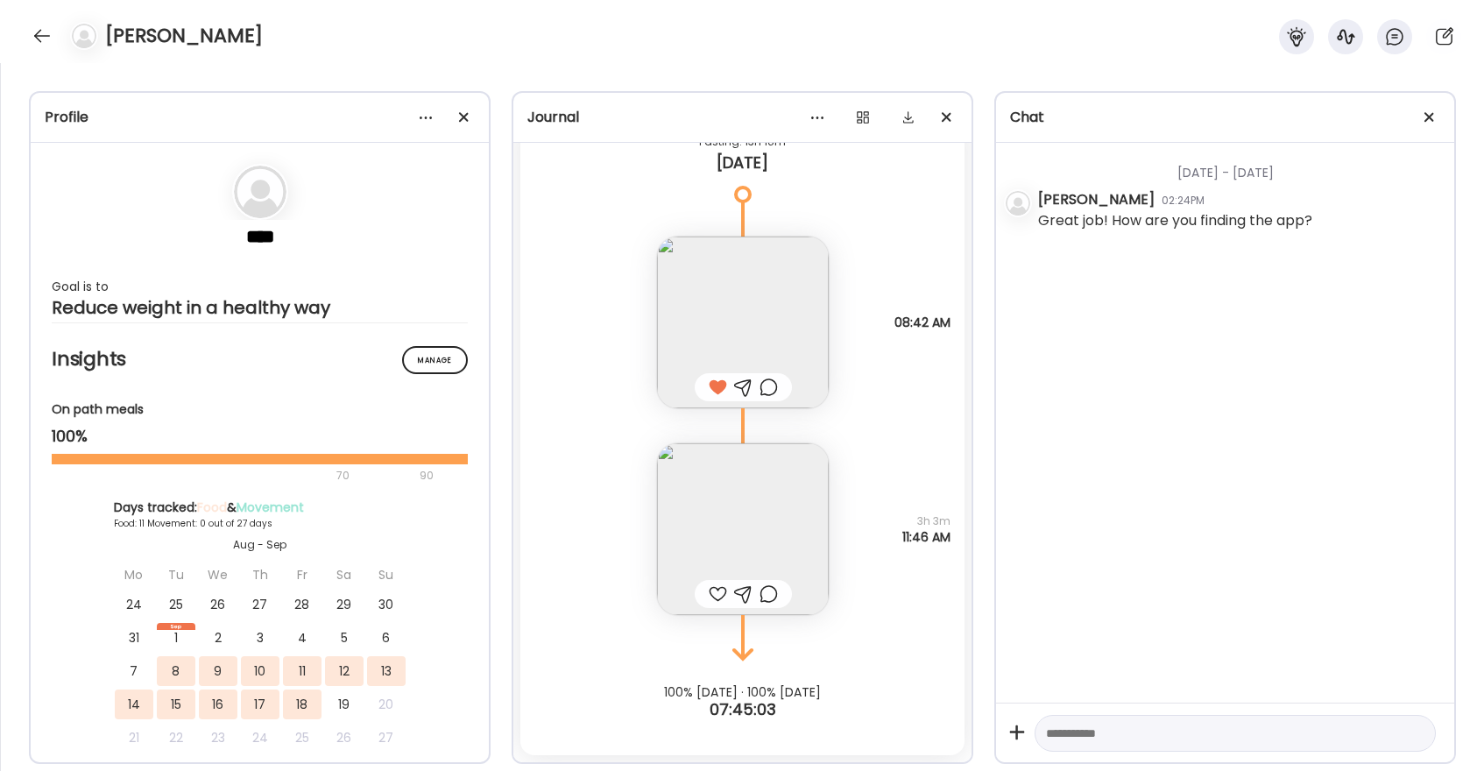
click at [718, 596] on div at bounding box center [718, 594] width 18 height 21
